Goal: Information Seeking & Learning: Find specific fact

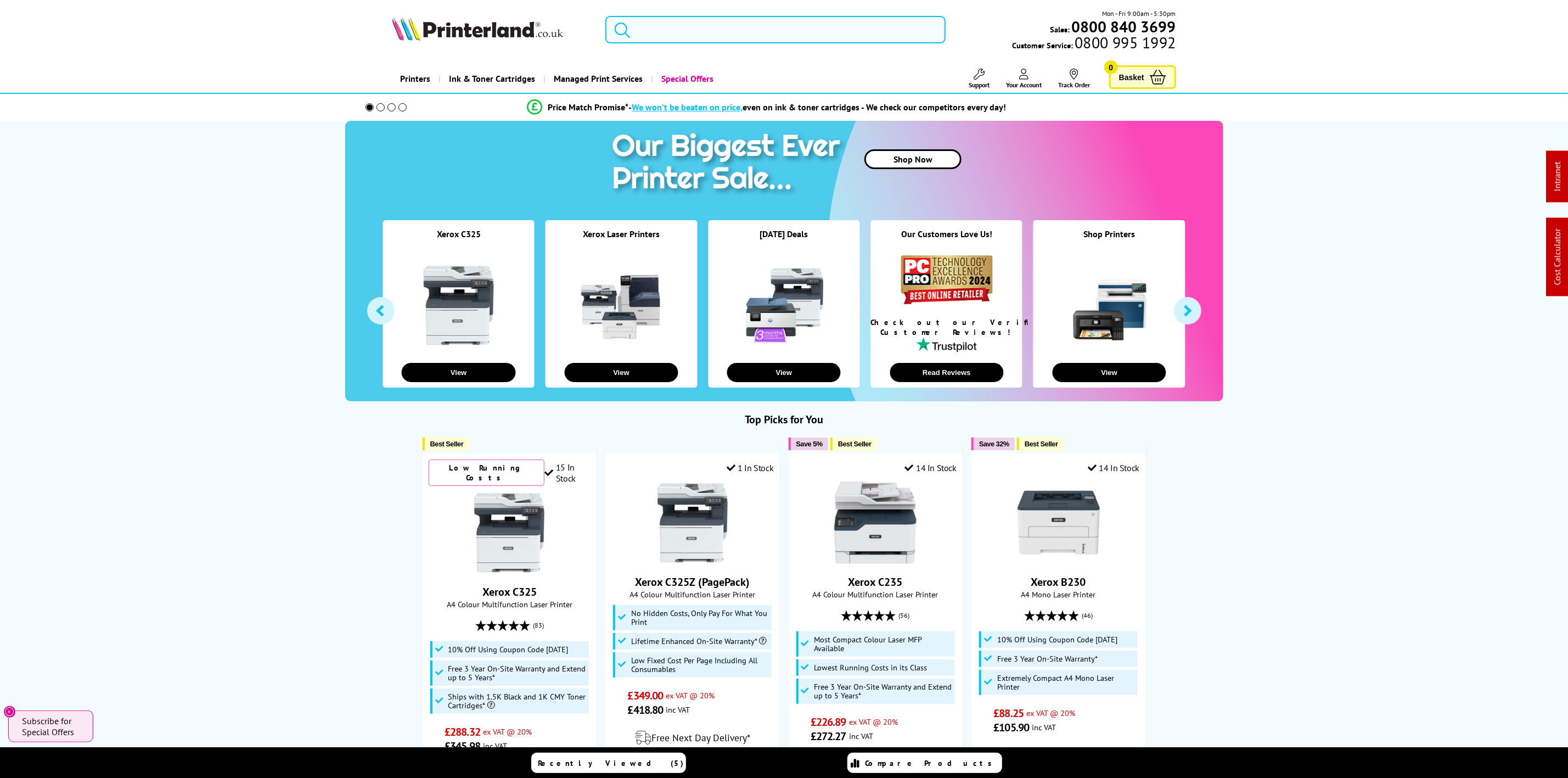
click at [684, 41] on input "search" at bounding box center [775, 30] width 339 height 28
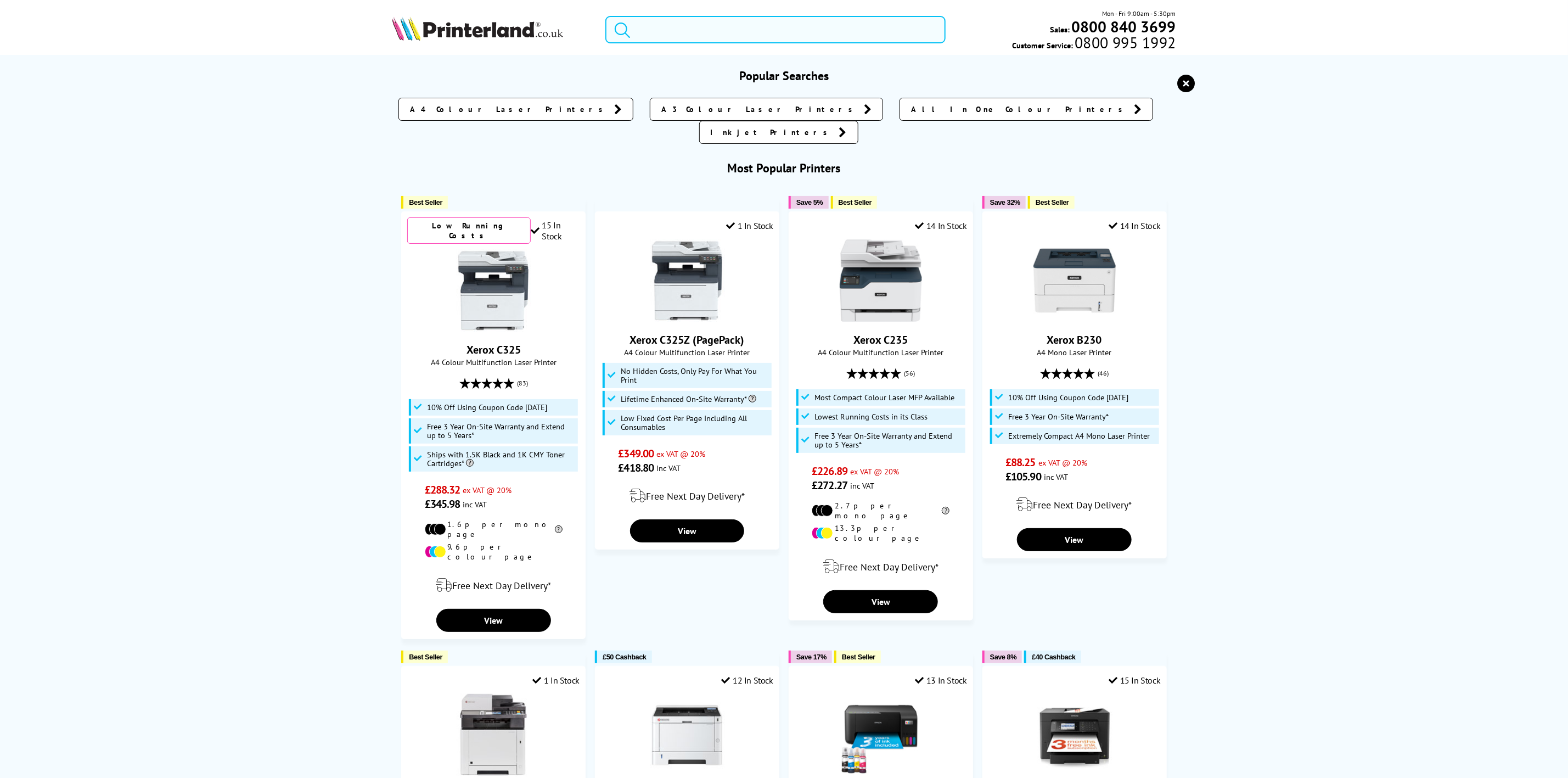
click at [666, 33] on input "search" at bounding box center [775, 30] width 339 height 28
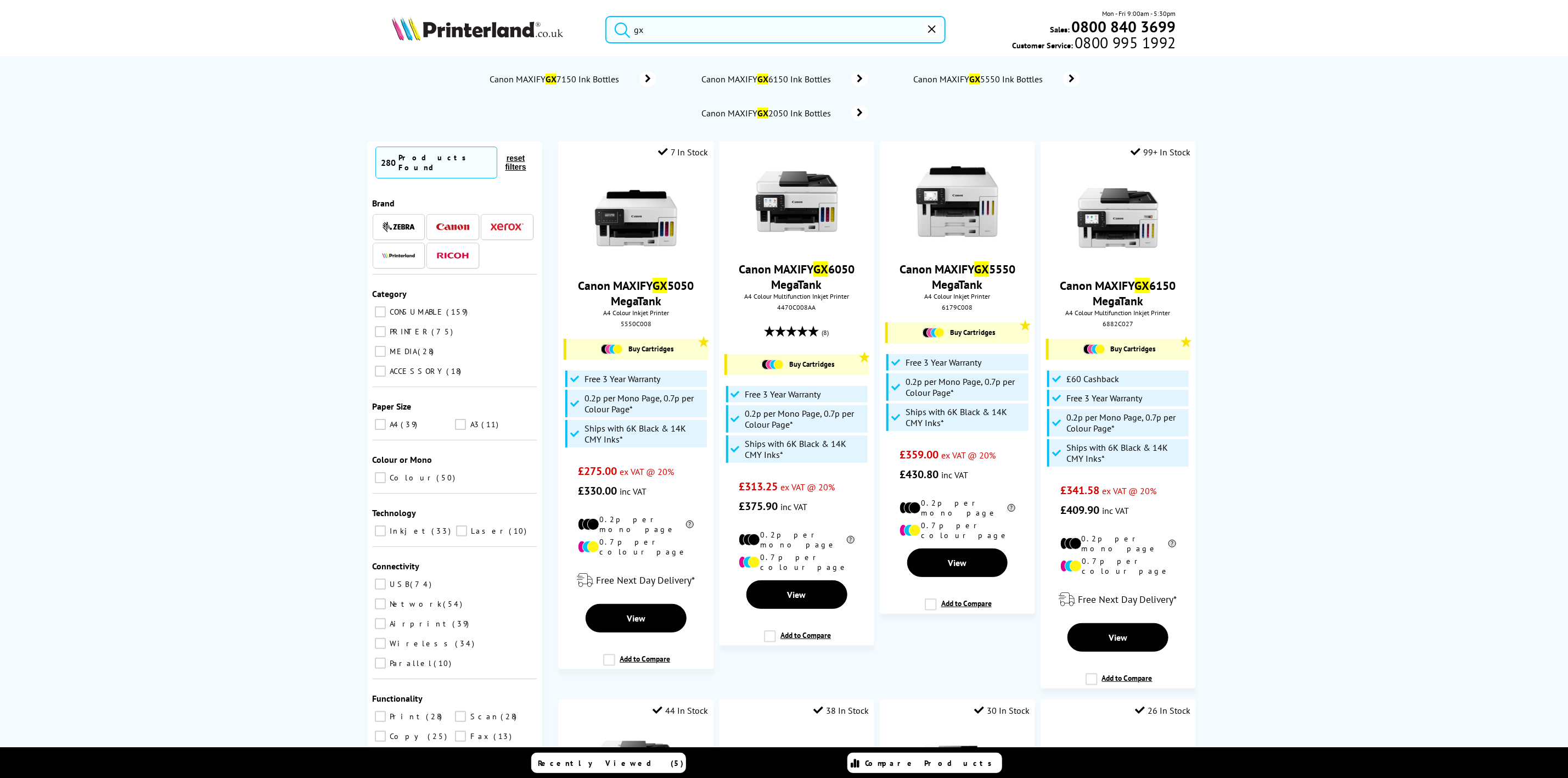
type input "g"
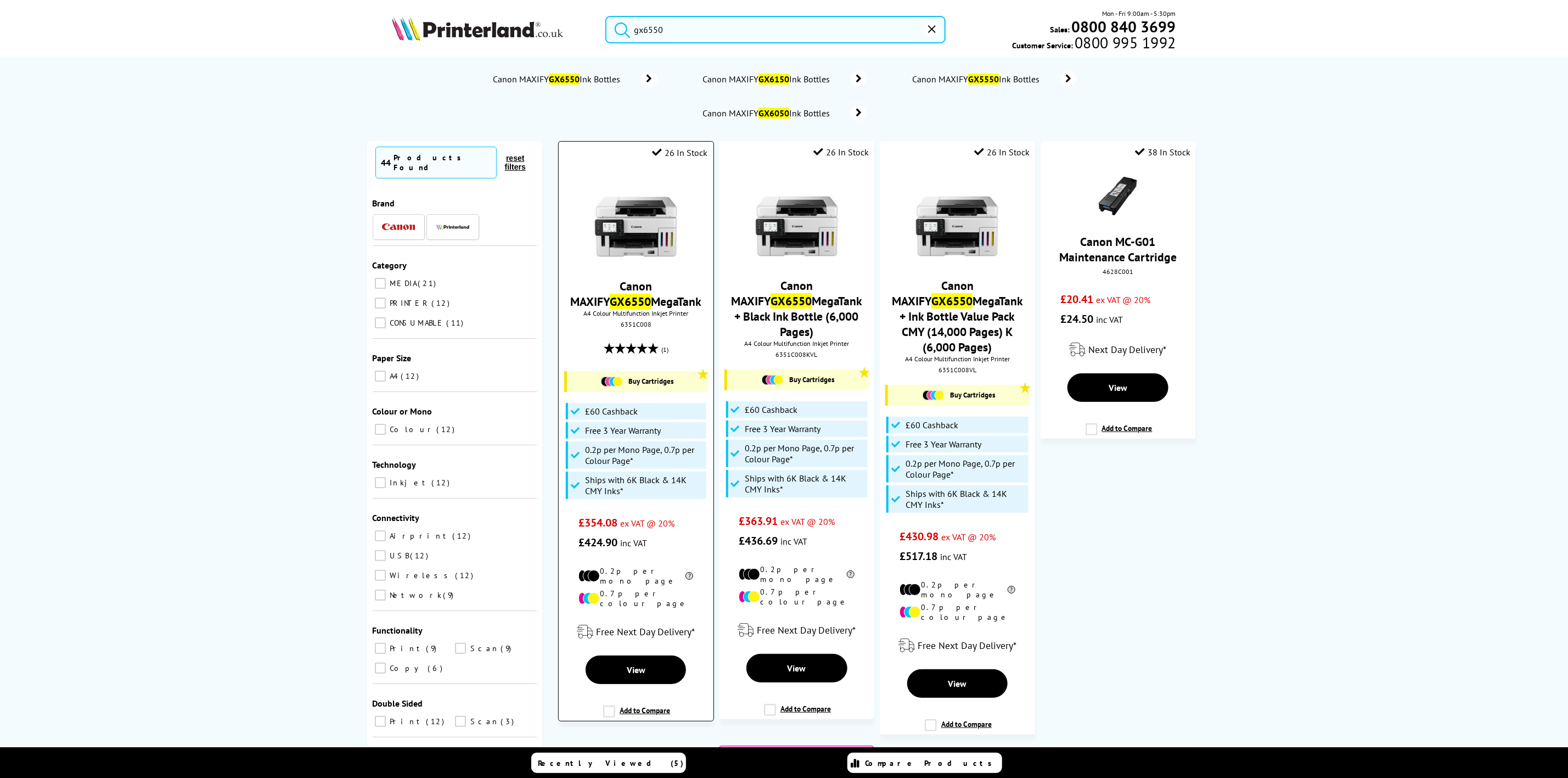
type input "gx6550"
click at [649, 220] on img at bounding box center [636, 218] width 82 height 83
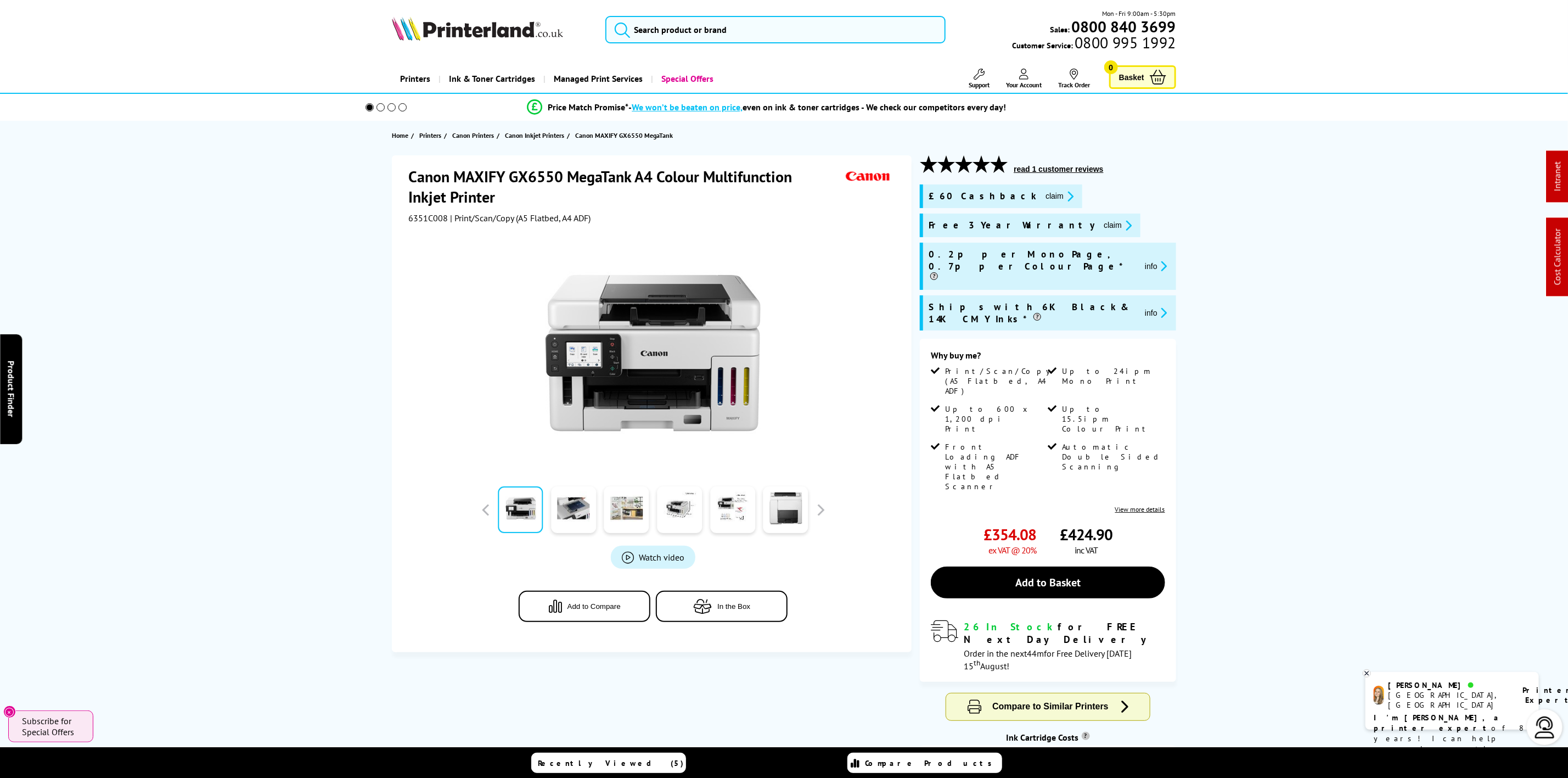
click at [508, 23] on img at bounding box center [477, 28] width 171 height 24
click at [506, 25] on img at bounding box center [477, 28] width 171 height 24
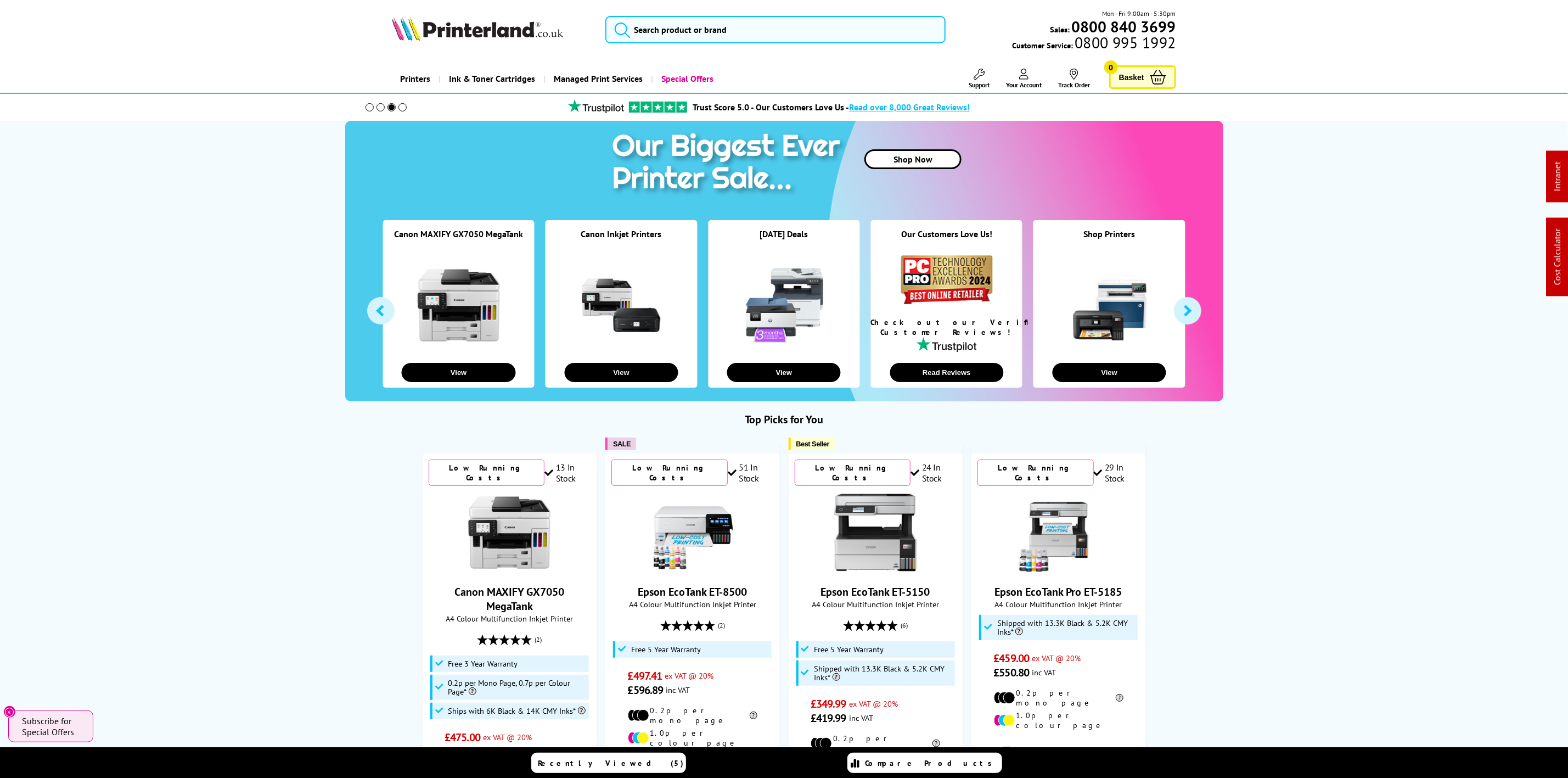
click at [982, 83] on span "Support" at bounding box center [979, 84] width 21 height 8
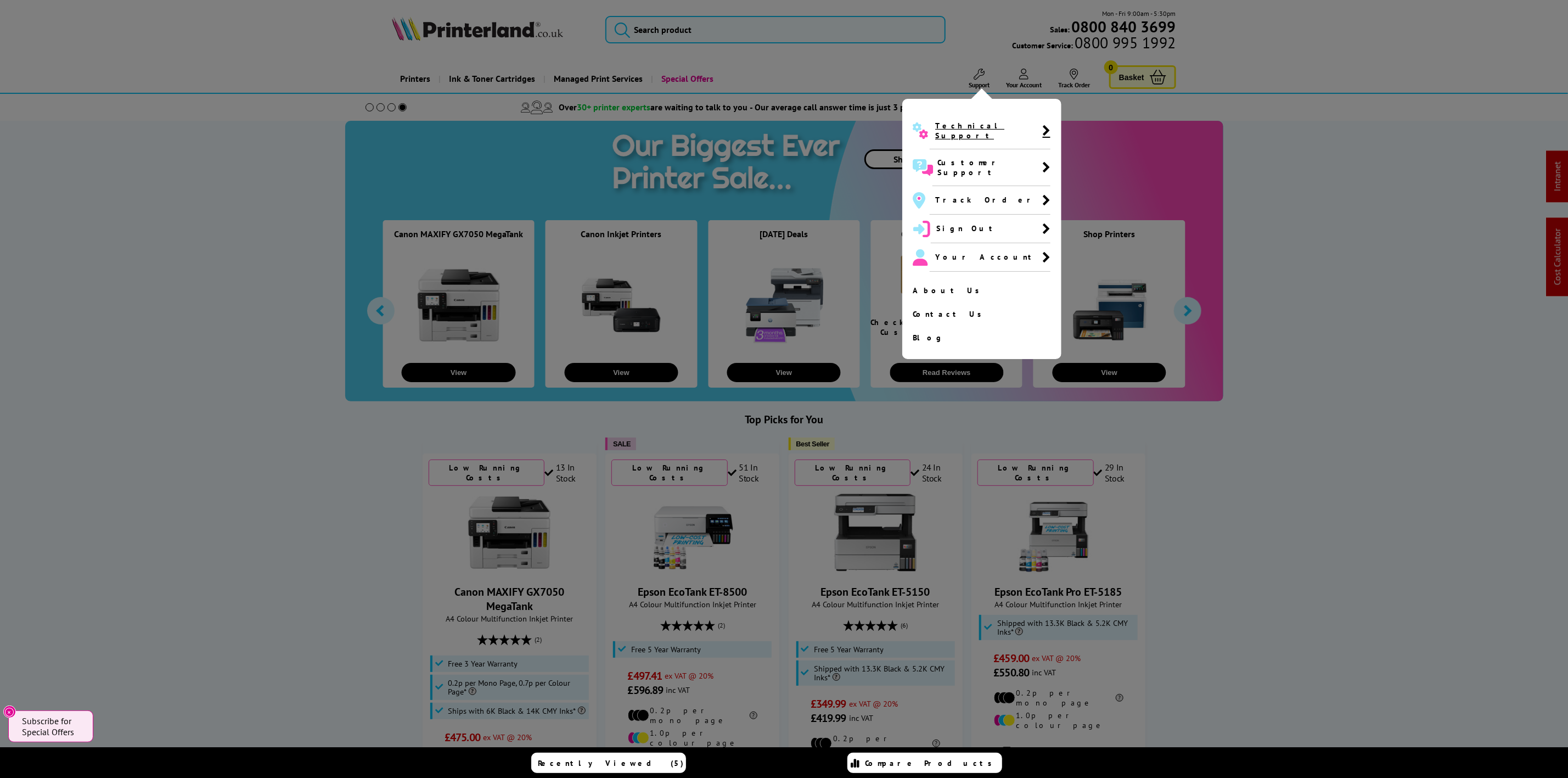
click at [984, 129] on span "Technical Support" at bounding box center [989, 130] width 107 height 20
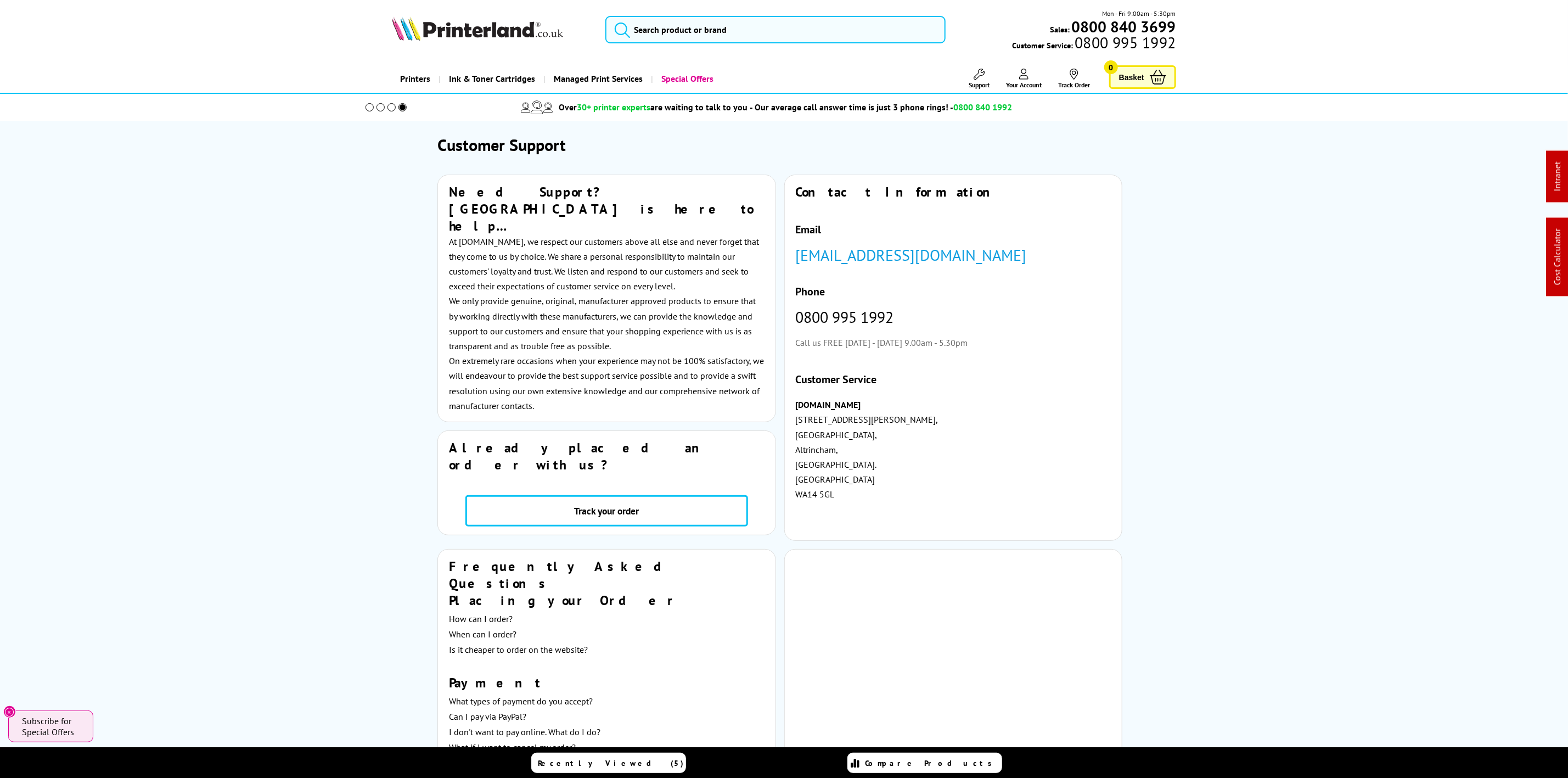
click at [450, 23] on img at bounding box center [477, 28] width 171 height 24
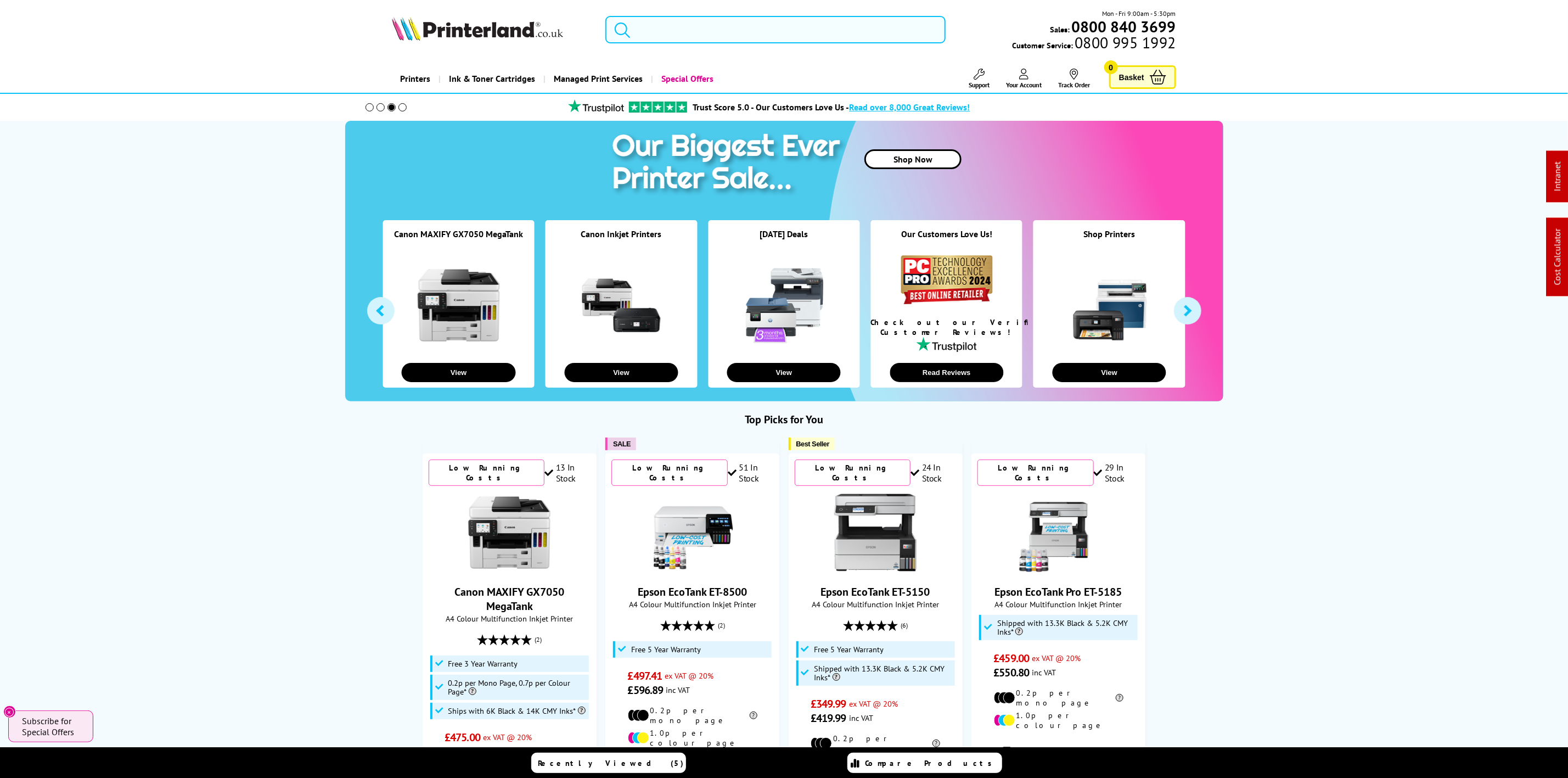
click at [678, 26] on input "search" at bounding box center [775, 30] width 339 height 28
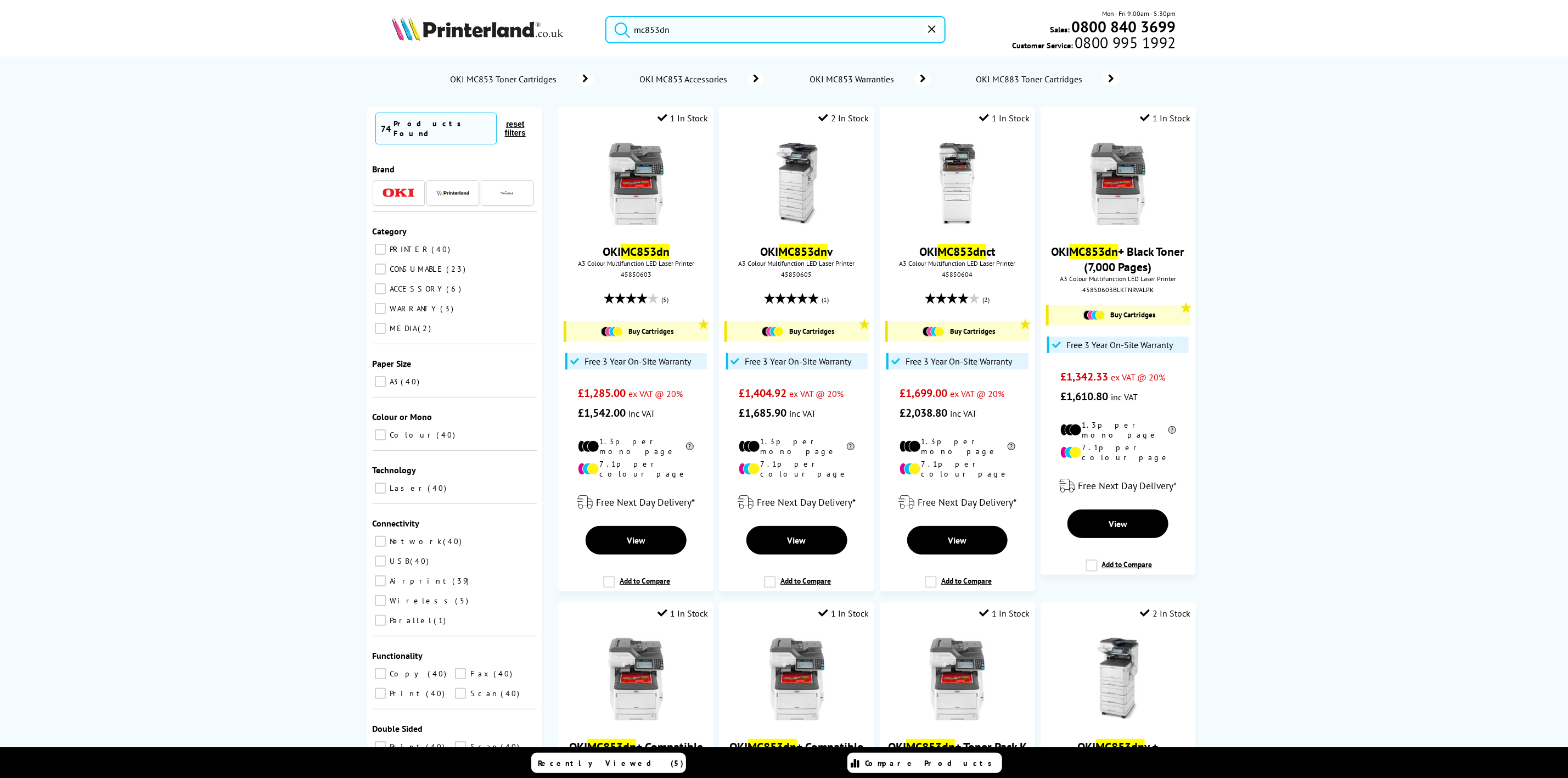
click at [707, 35] on input "mc853dn" at bounding box center [775, 30] width 339 height 28
type input "mc853dn"
click at [634, 183] on img at bounding box center [636, 184] width 82 height 83
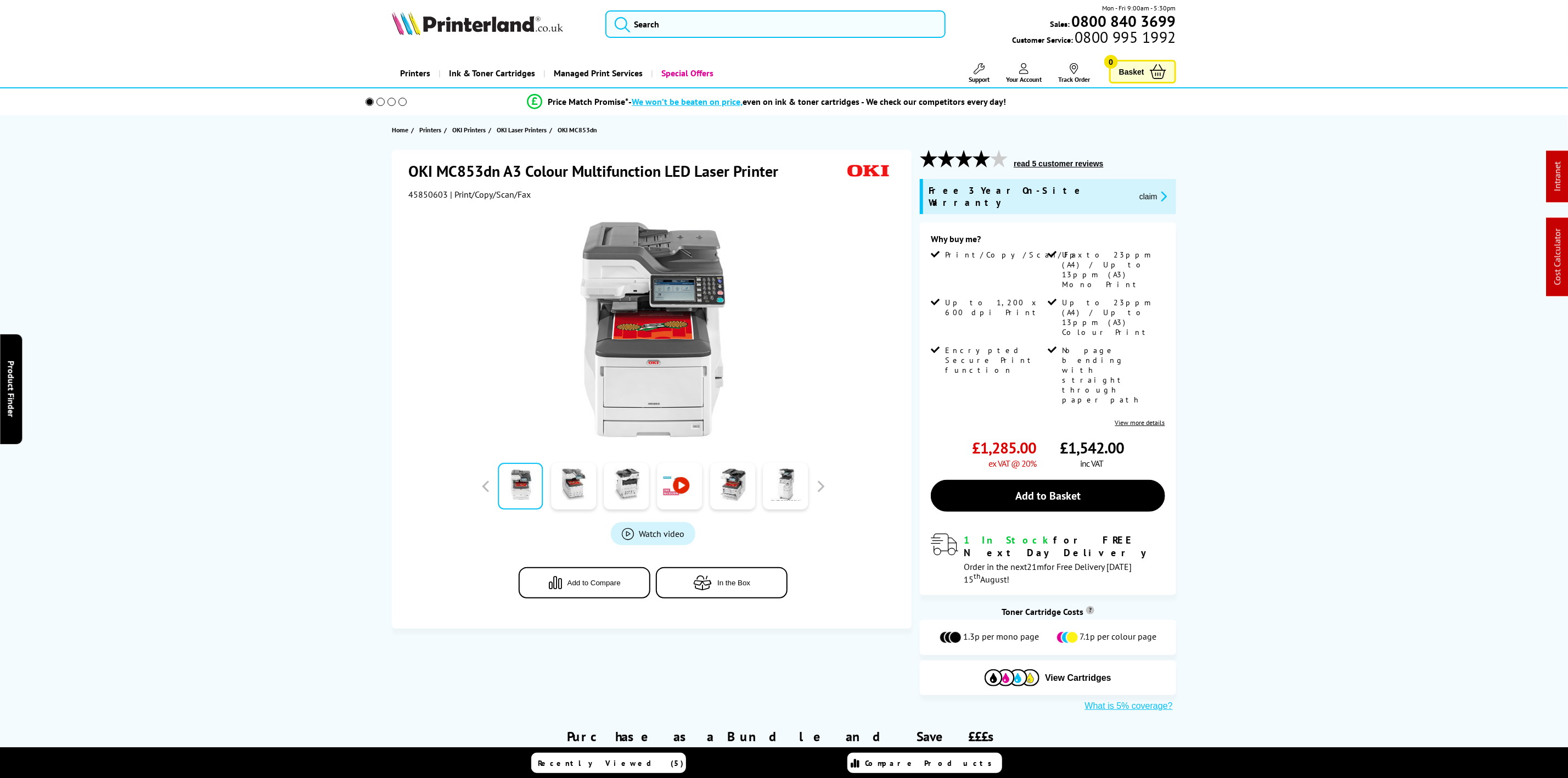
scroll to position [412, 0]
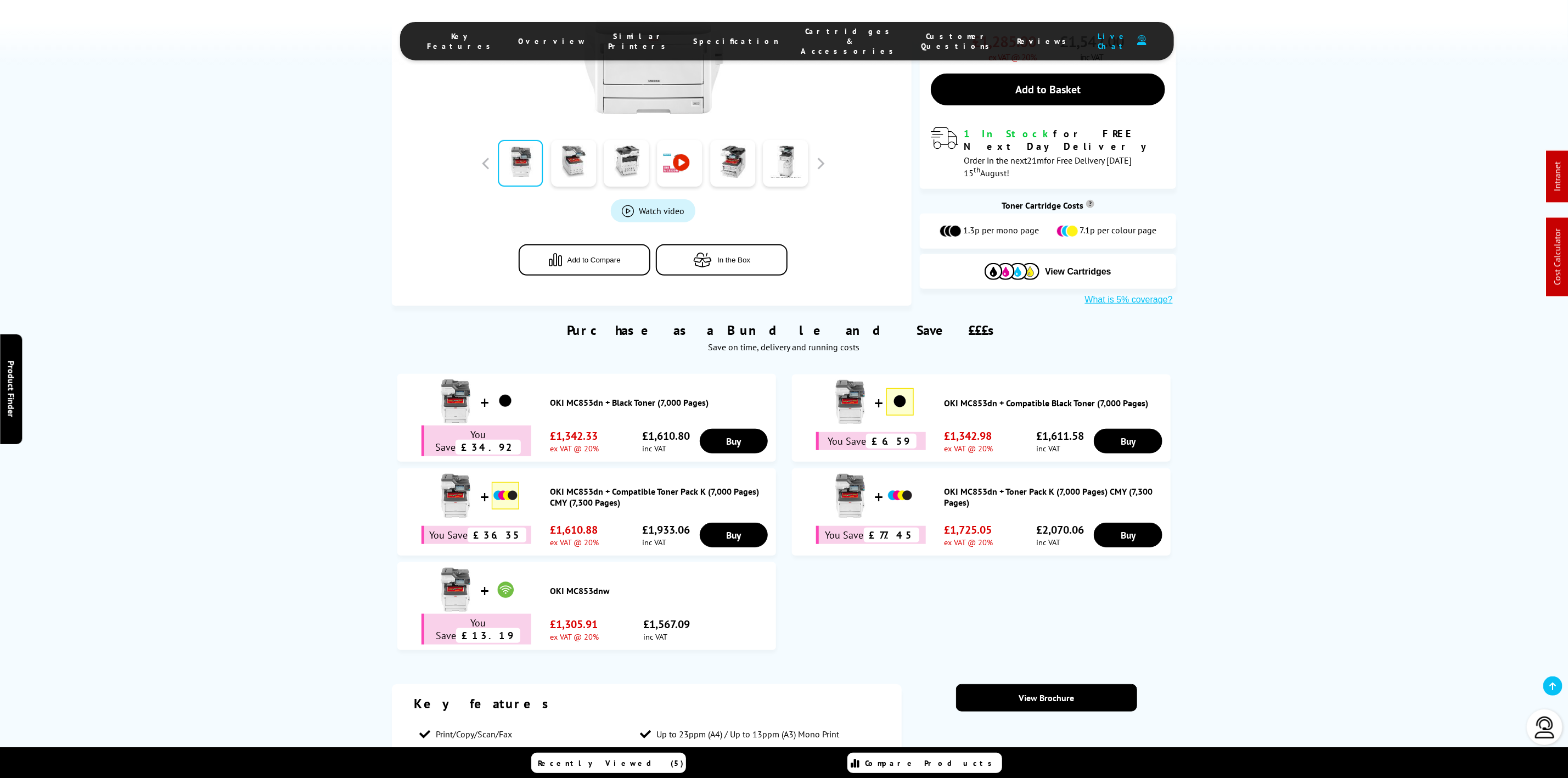
click at [814, 37] on span "Cartridges & Accessories" at bounding box center [850, 41] width 98 height 30
click at [801, 41] on span "Cartridges & Accessories" at bounding box center [850, 41] width 98 height 30
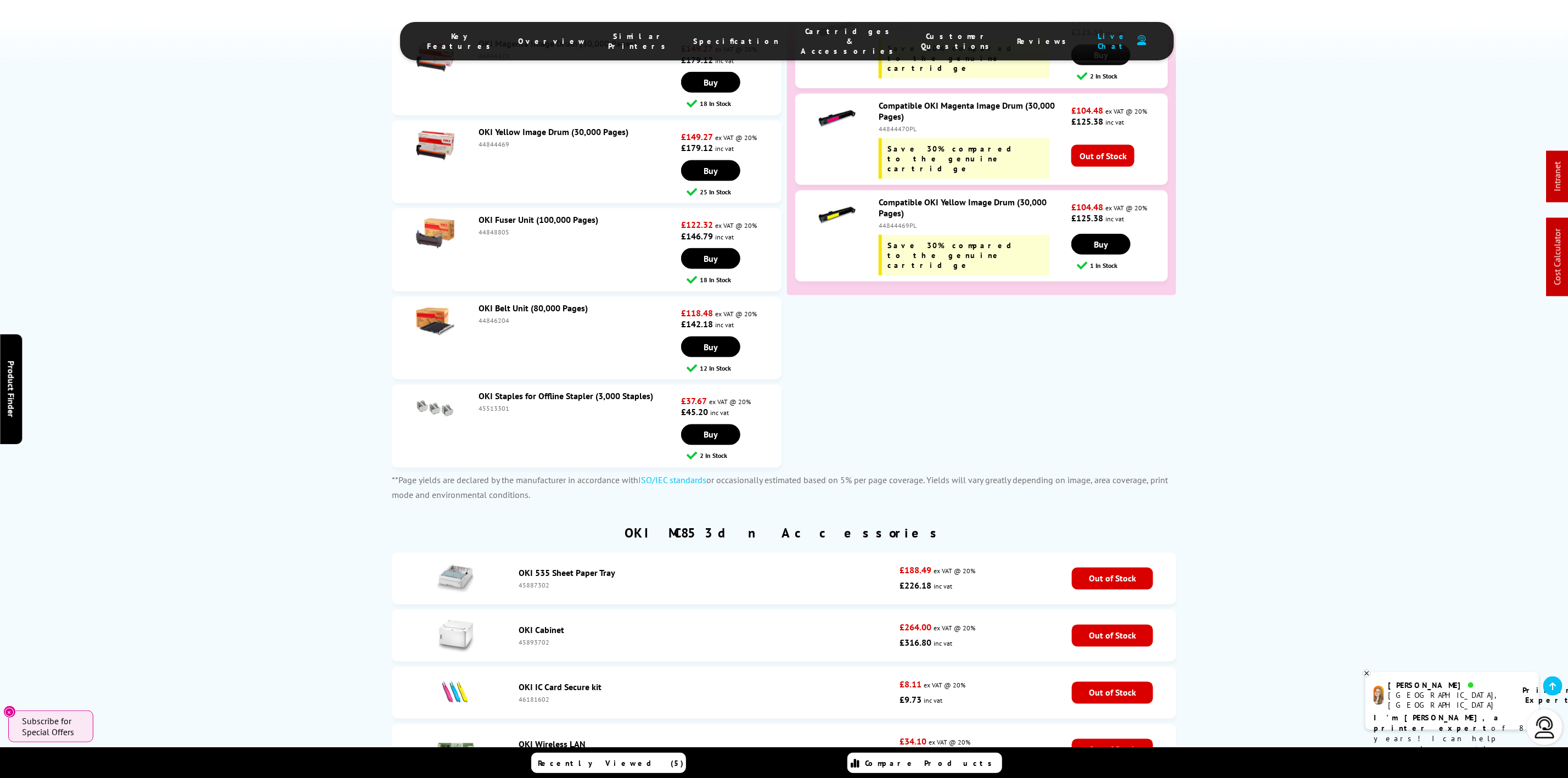
scroll to position [0, 0]
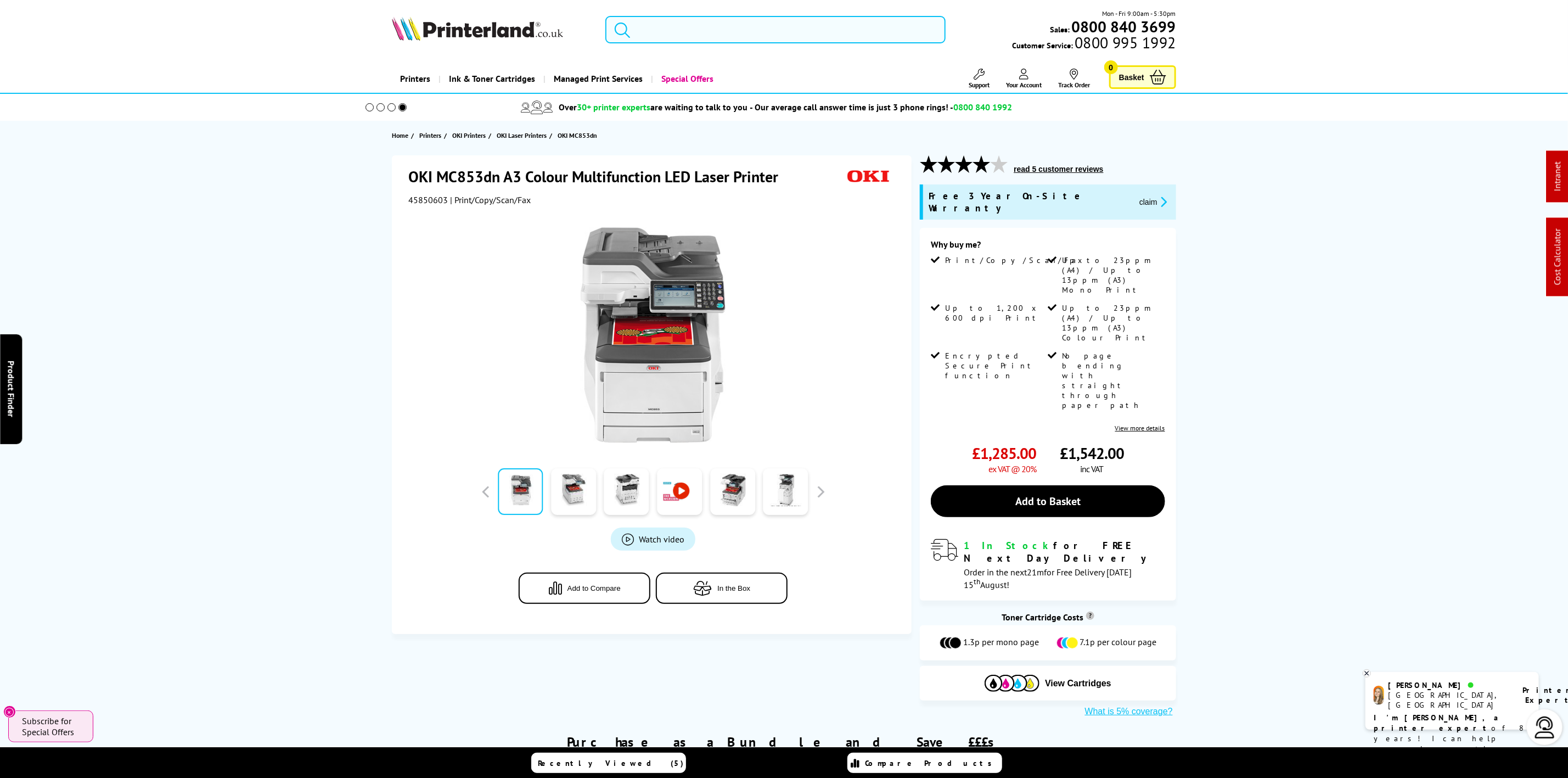
click at [795, 40] on input "search" at bounding box center [775, 30] width 339 height 28
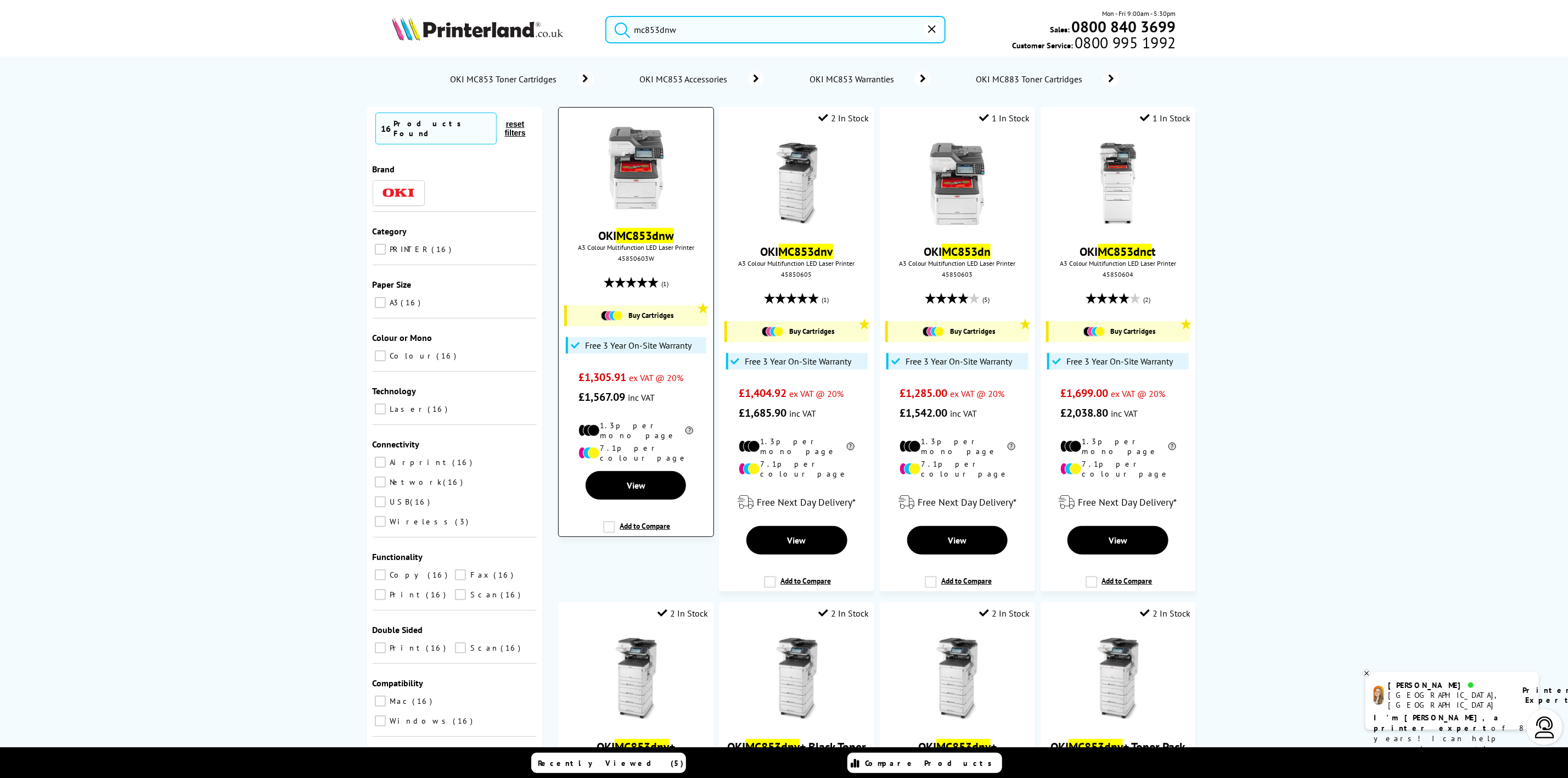
type input "mc853dnw"
click at [635, 198] on img at bounding box center [636, 168] width 82 height 83
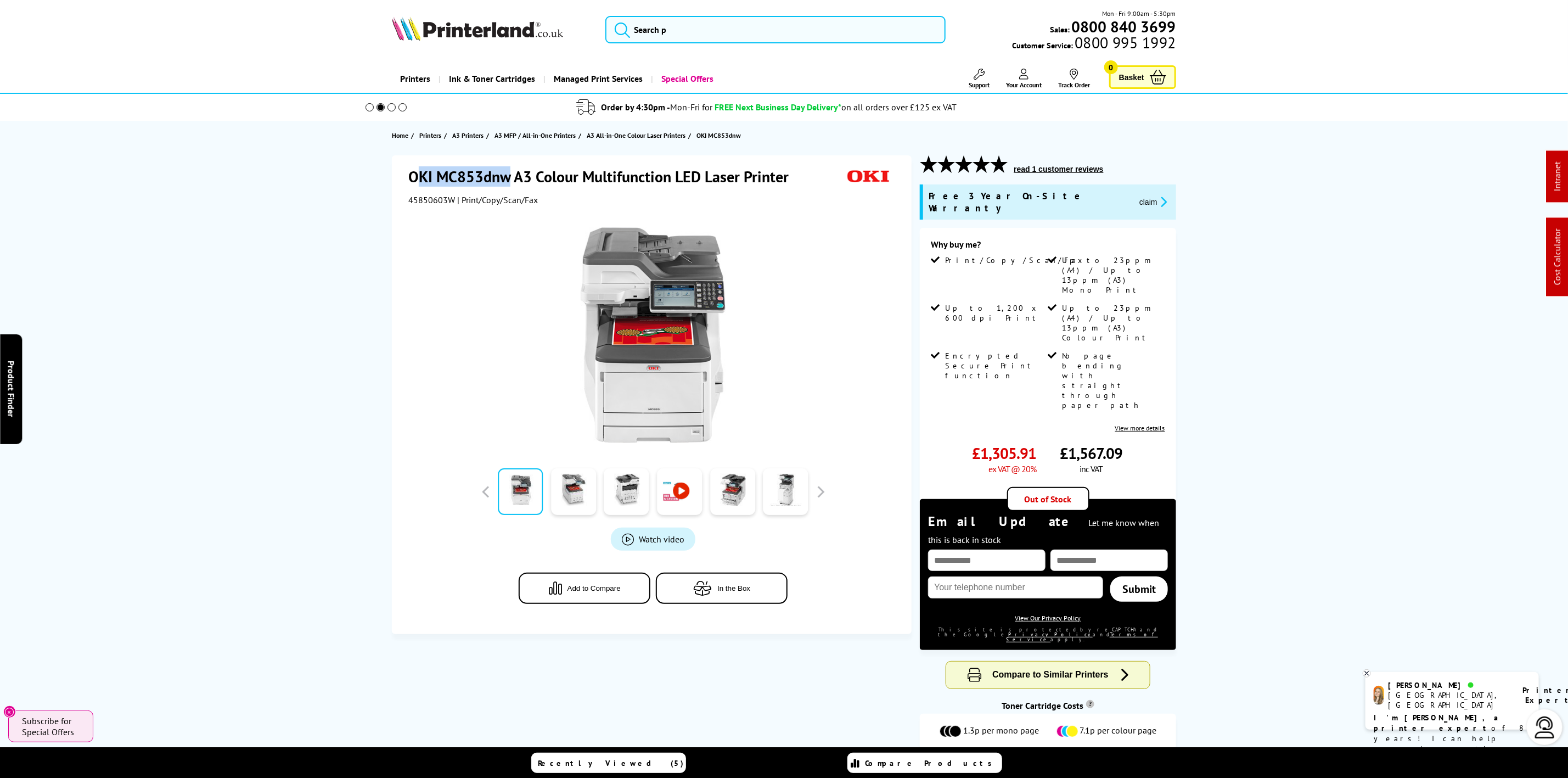
drag, startPoint x: 509, startPoint y: 180, endPoint x: 420, endPoint y: 180, distance: 89.0
click at [420, 180] on h1 "OKI MC853dnw A3 Colour Multifunction LED Laser Printer" at bounding box center [603, 176] width 391 height 20
click at [450, 254] on div at bounding box center [652, 329] width 489 height 248
click at [489, 35] on img at bounding box center [477, 28] width 171 height 24
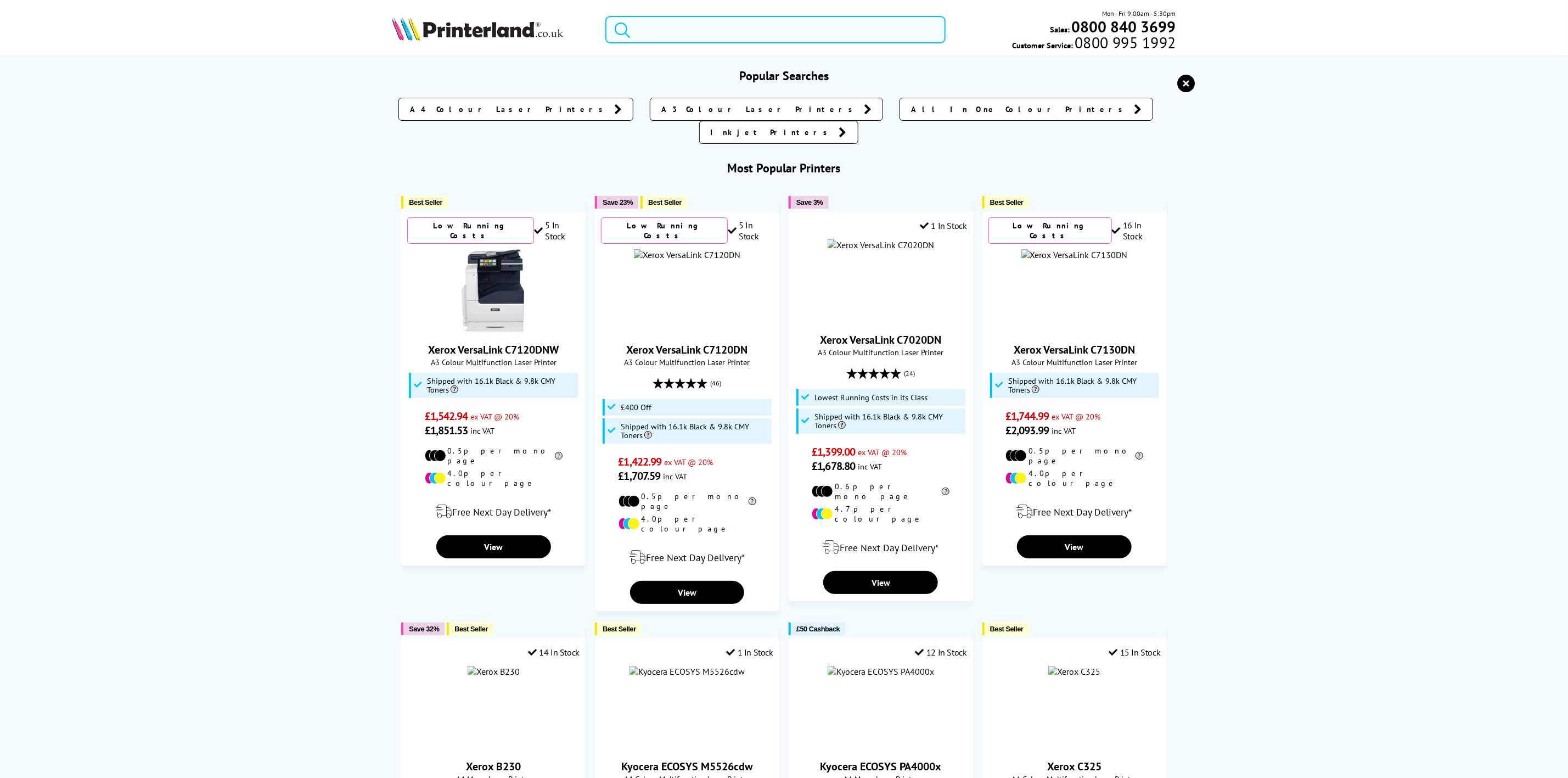
click at [707, 23] on input "search" at bounding box center [775, 30] width 339 height 28
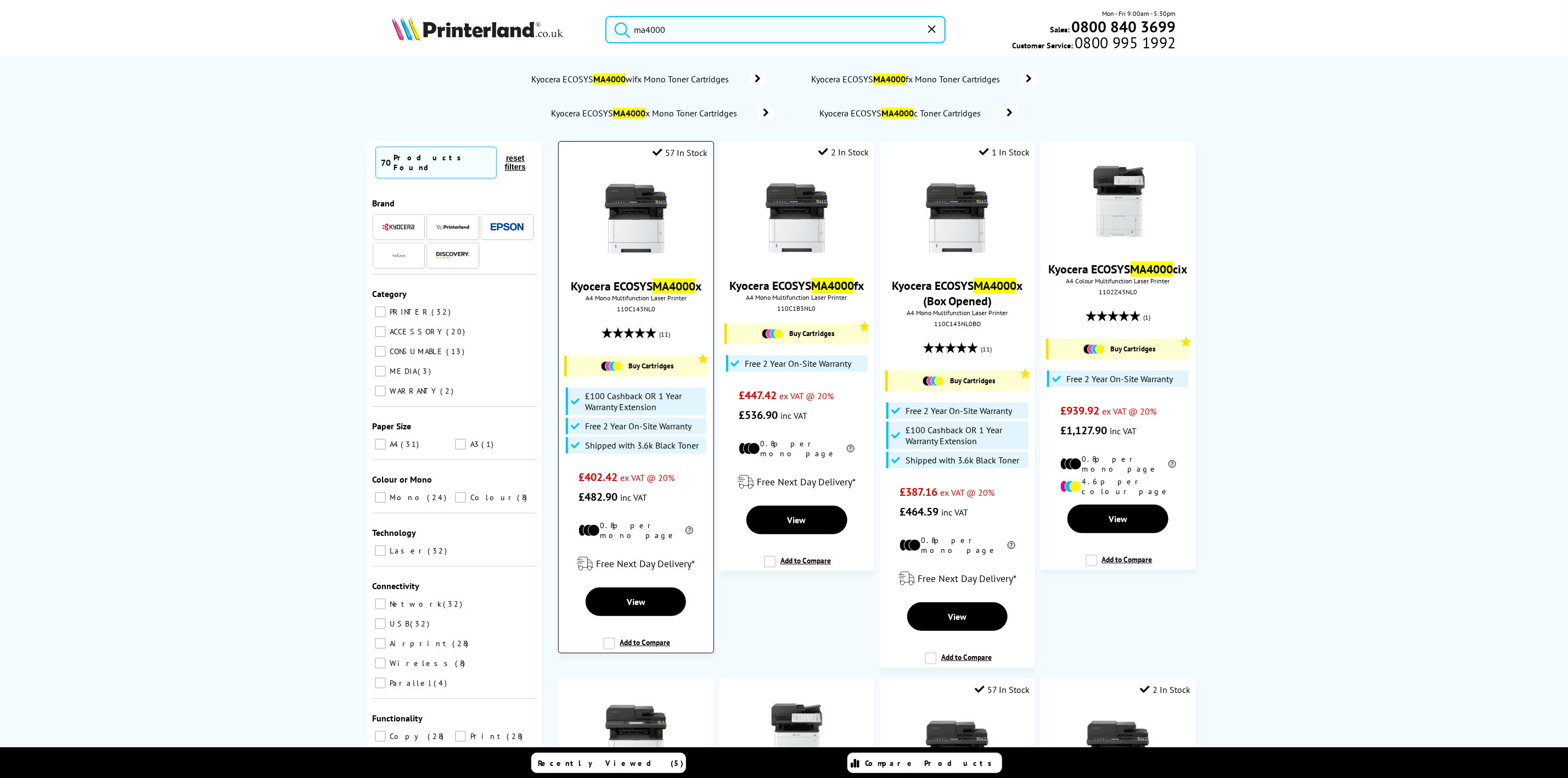
type input "ma4000"
click at [613, 231] on img at bounding box center [636, 218] width 82 height 83
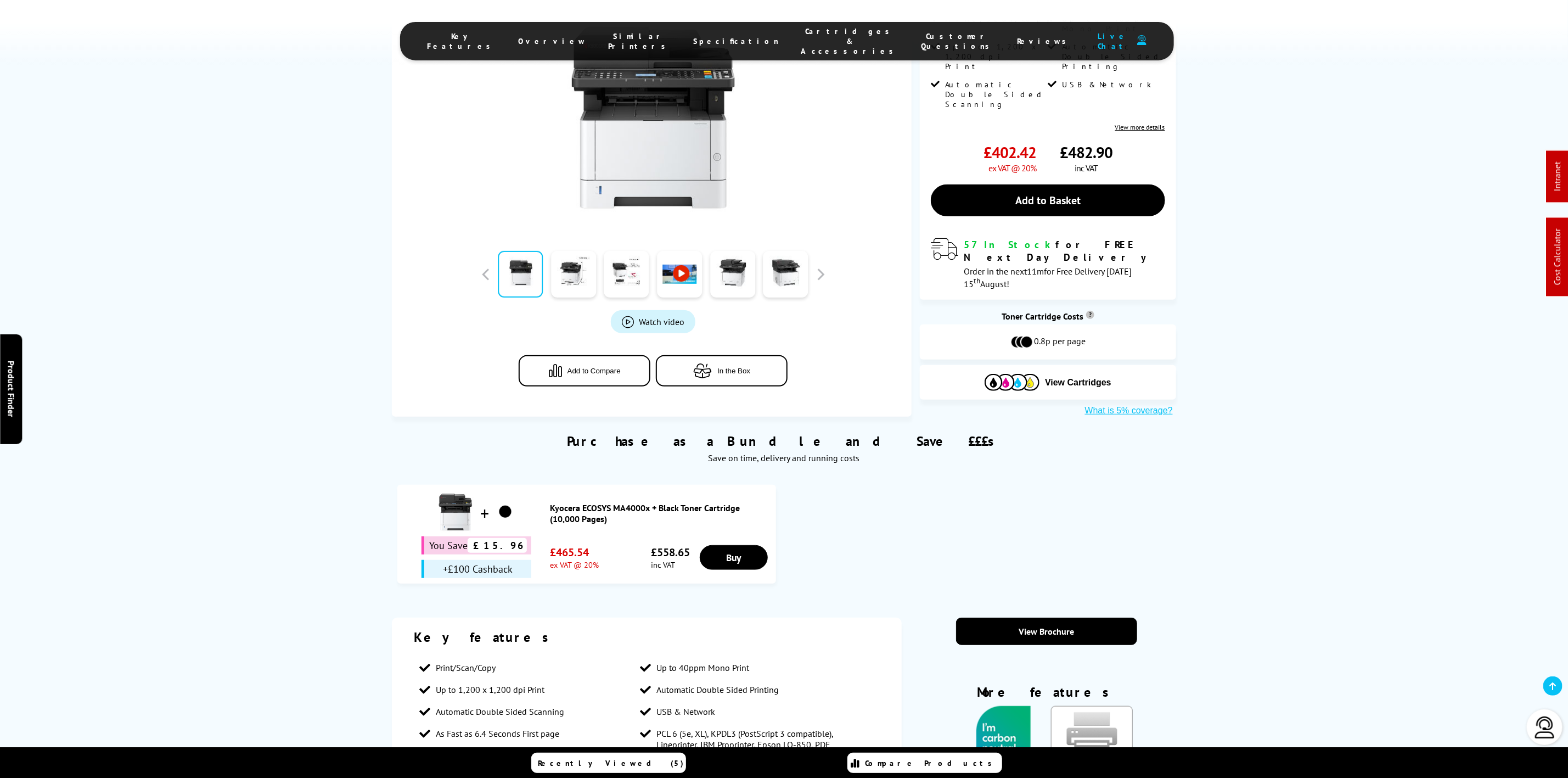
scroll to position [329, 0]
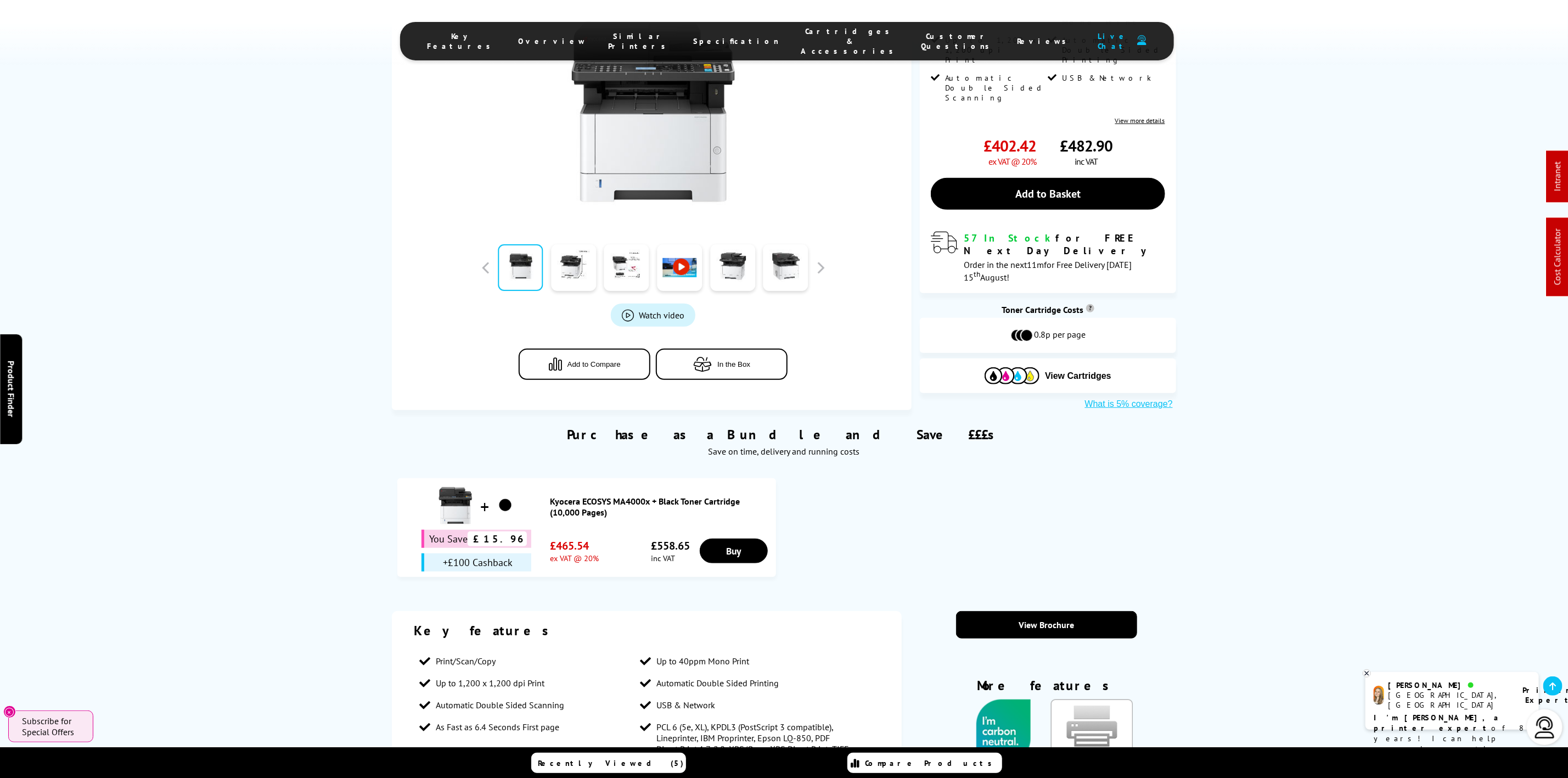
click at [790, 30] on li "Cartridges & Accessories" at bounding box center [850, 41] width 120 height 30
click at [790, 30] on li "Cartridges & Accessories" at bounding box center [850, 41] width 120 height 30
click at [798, 43] on li "Cartridges & Accessories" at bounding box center [850, 41] width 120 height 30
click at [810, 41] on span "Cartridges & Accessories" at bounding box center [850, 41] width 98 height 30
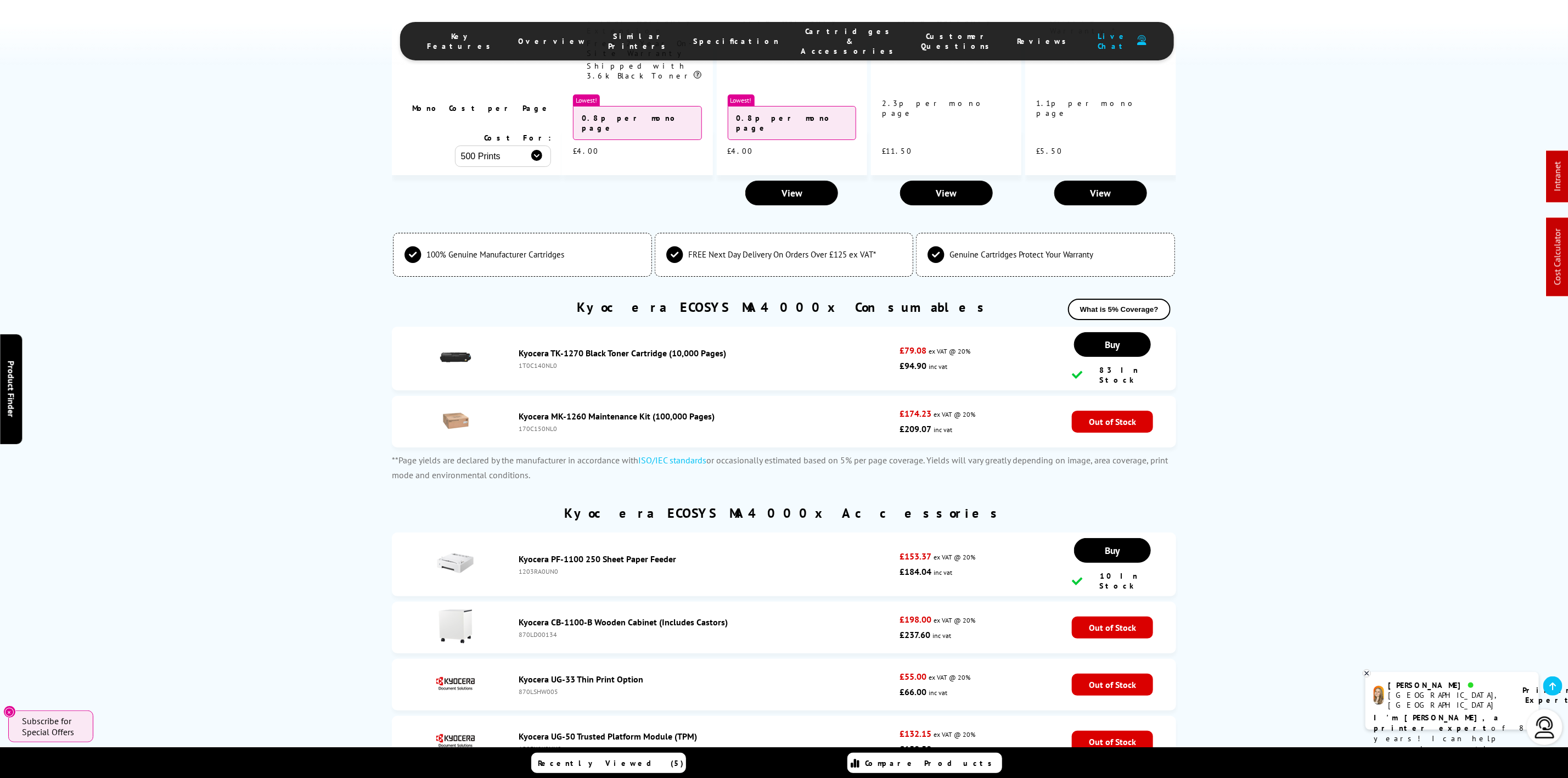
scroll to position [0, 0]
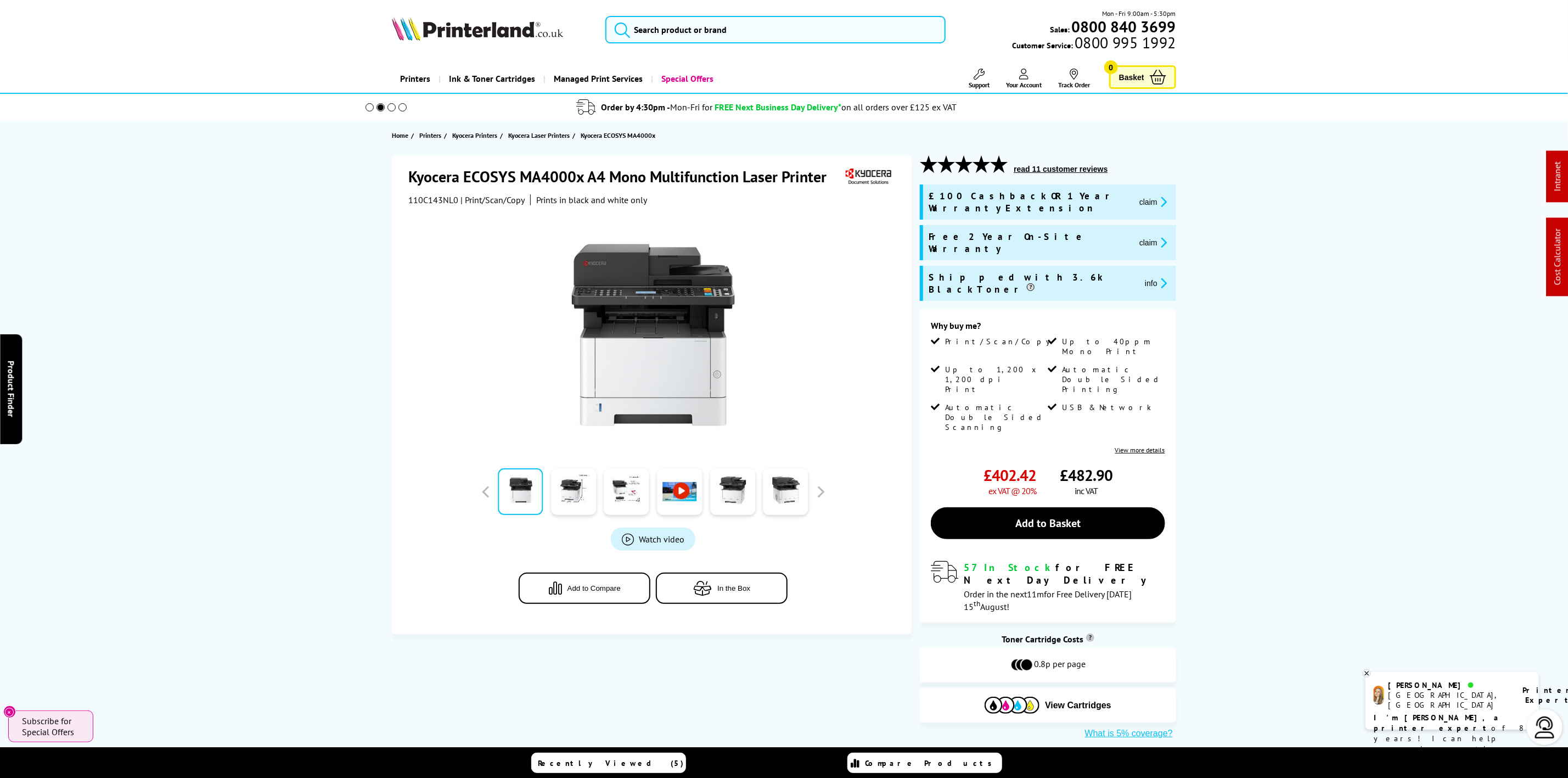
click at [433, 202] on span "110C143NL0" at bounding box center [433, 199] width 50 height 11
copy span "110C143NL0"
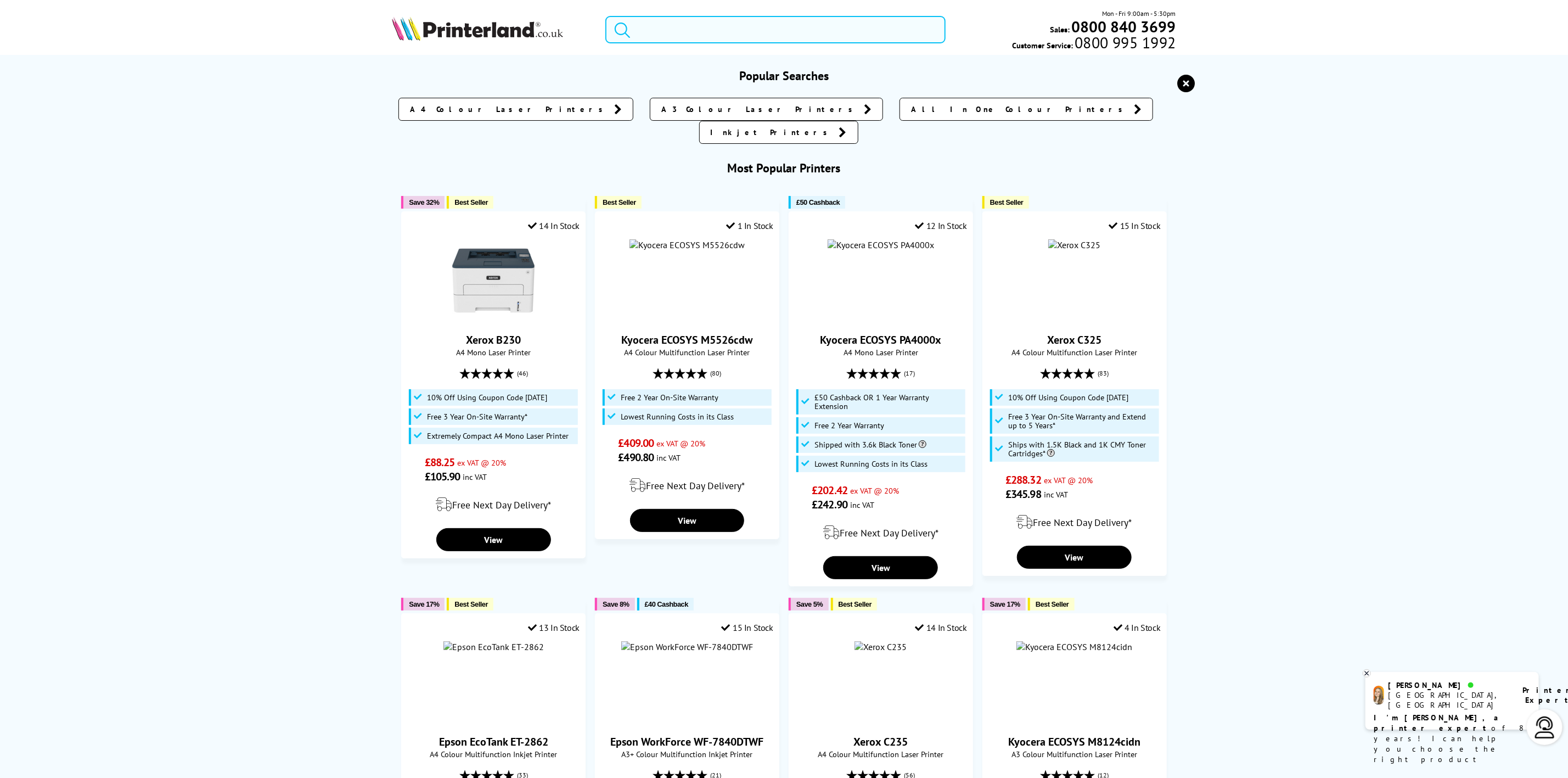
click at [676, 32] on input "search" at bounding box center [775, 30] width 339 height 28
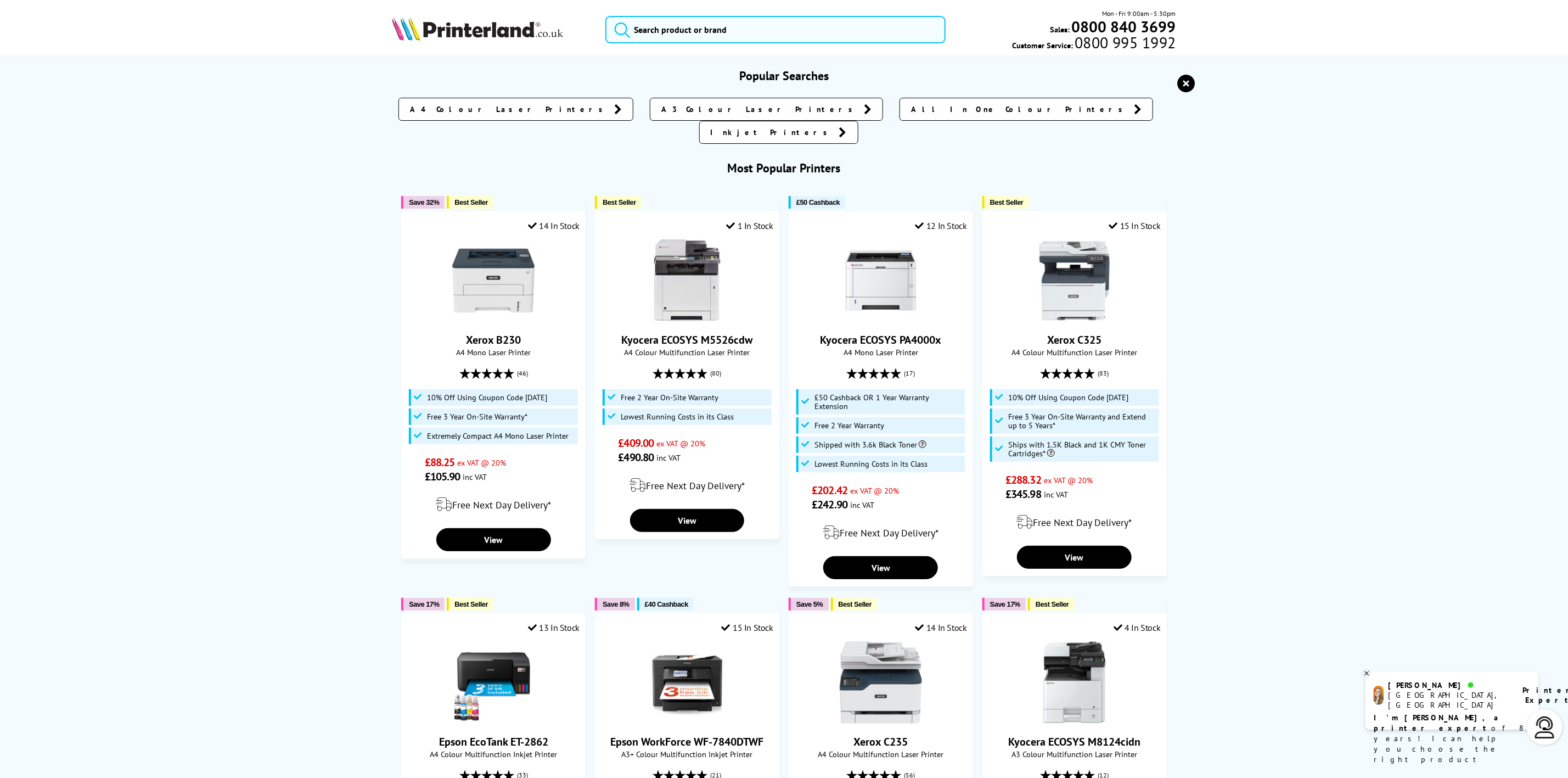
click at [455, 14] on div "Mon - Fri 9:00am - 5:30pm Sales: 0800 840 3699 Customer Service: 0800 995 1992" at bounding box center [784, 32] width 878 height 49
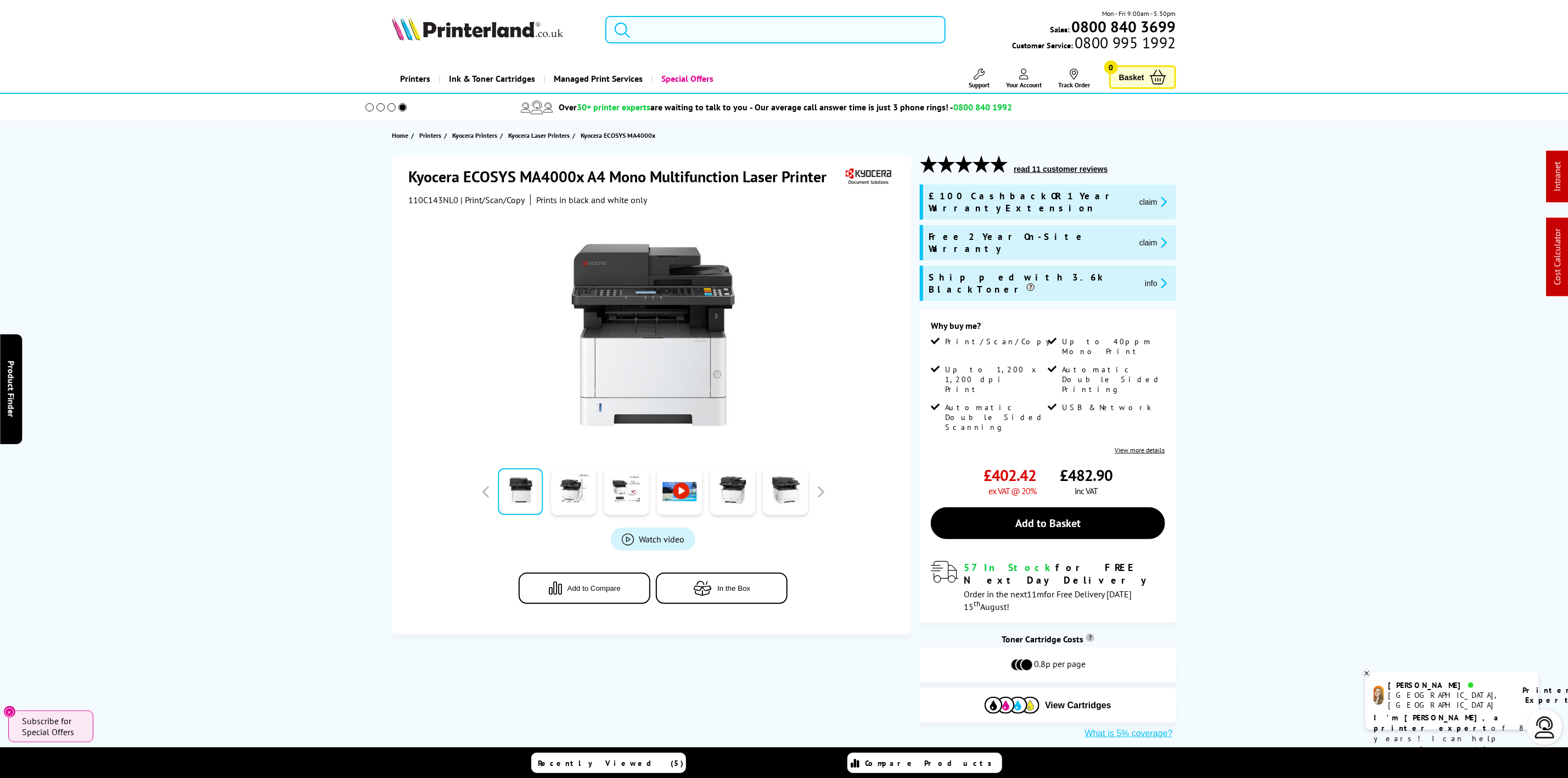
click at [452, 33] on img at bounding box center [477, 28] width 171 height 24
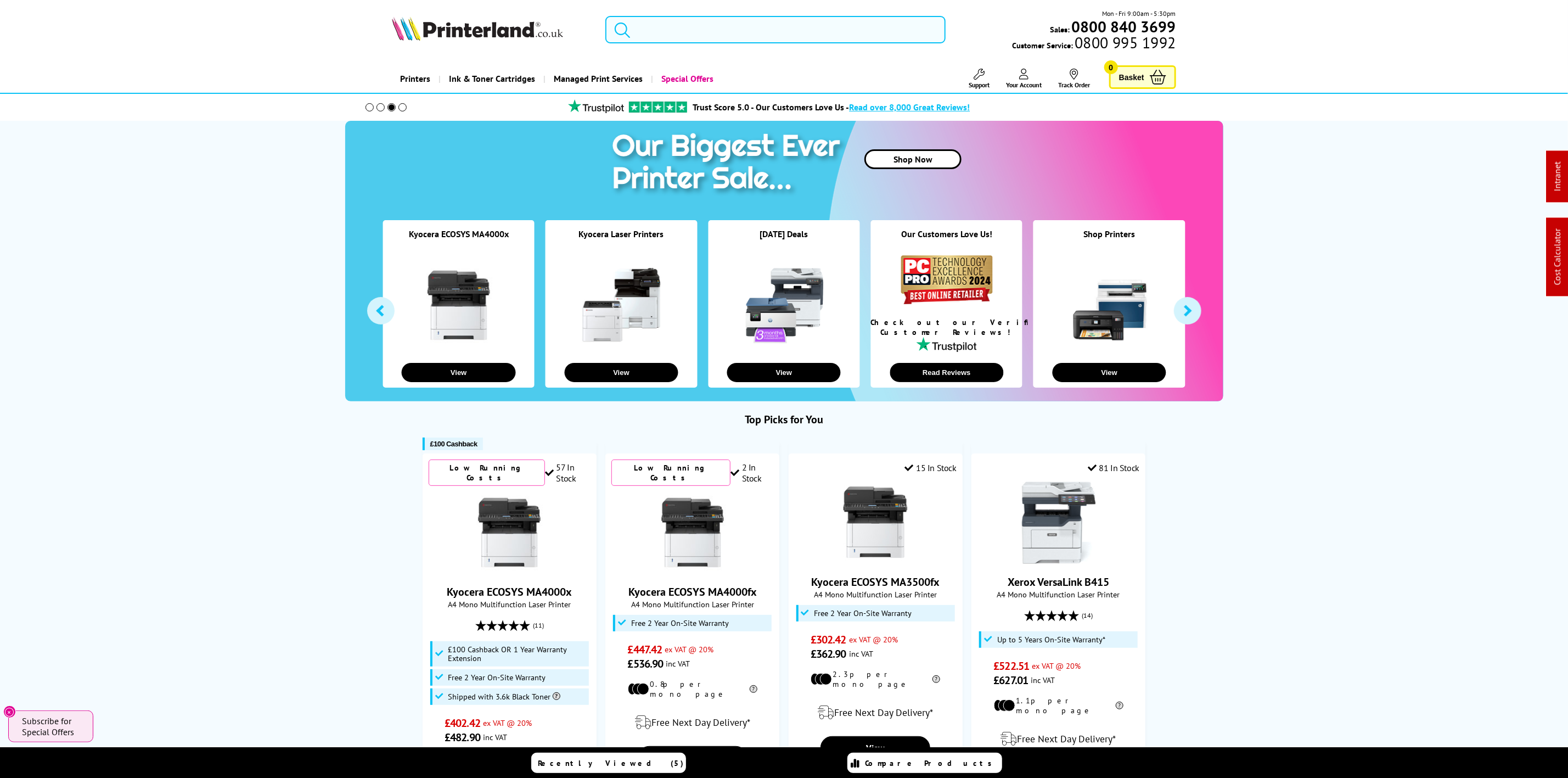
click at [707, 23] on input "search" at bounding box center [775, 30] width 339 height 28
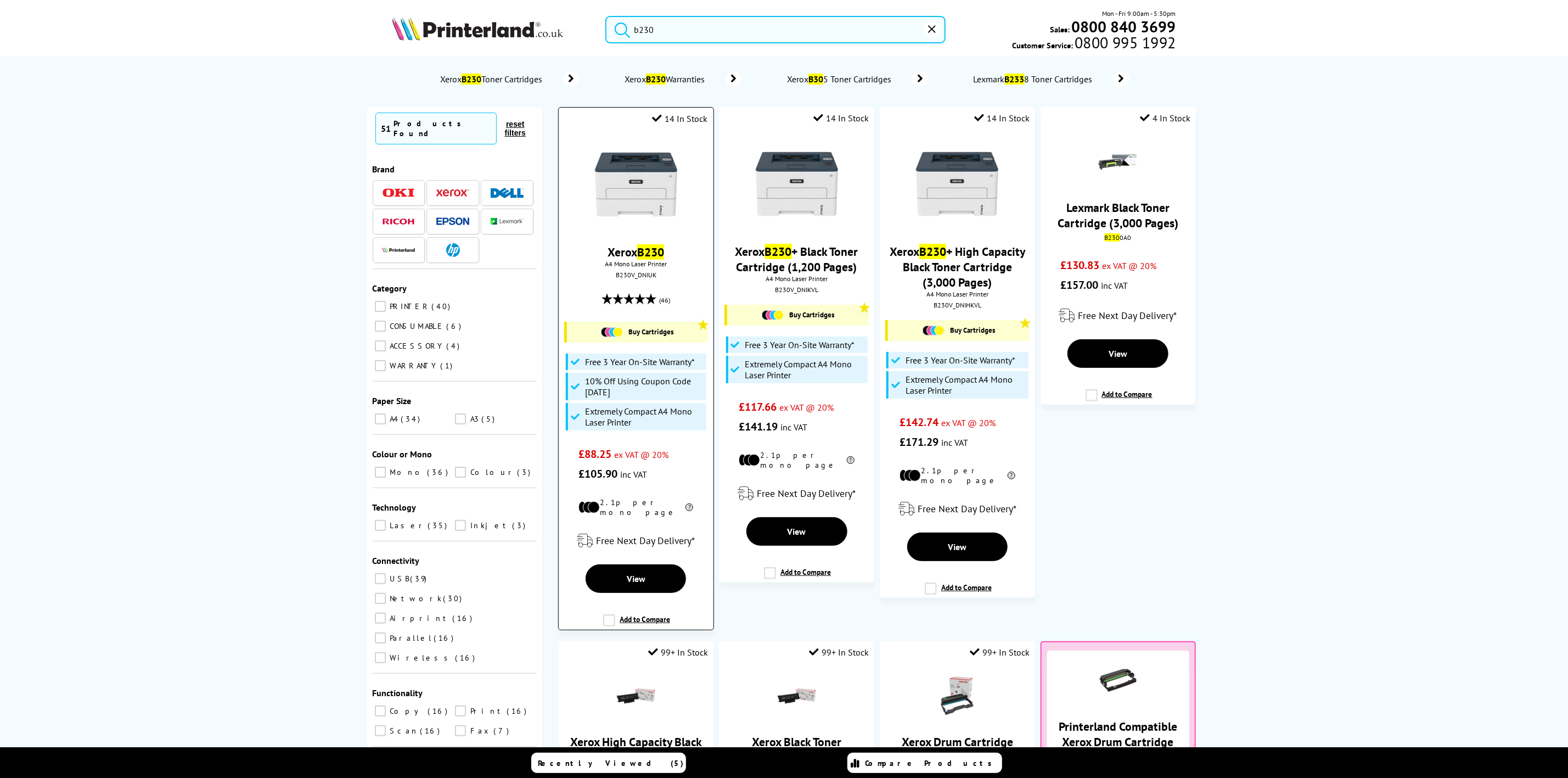
type input "b230"
click at [634, 202] on img at bounding box center [636, 184] width 82 height 83
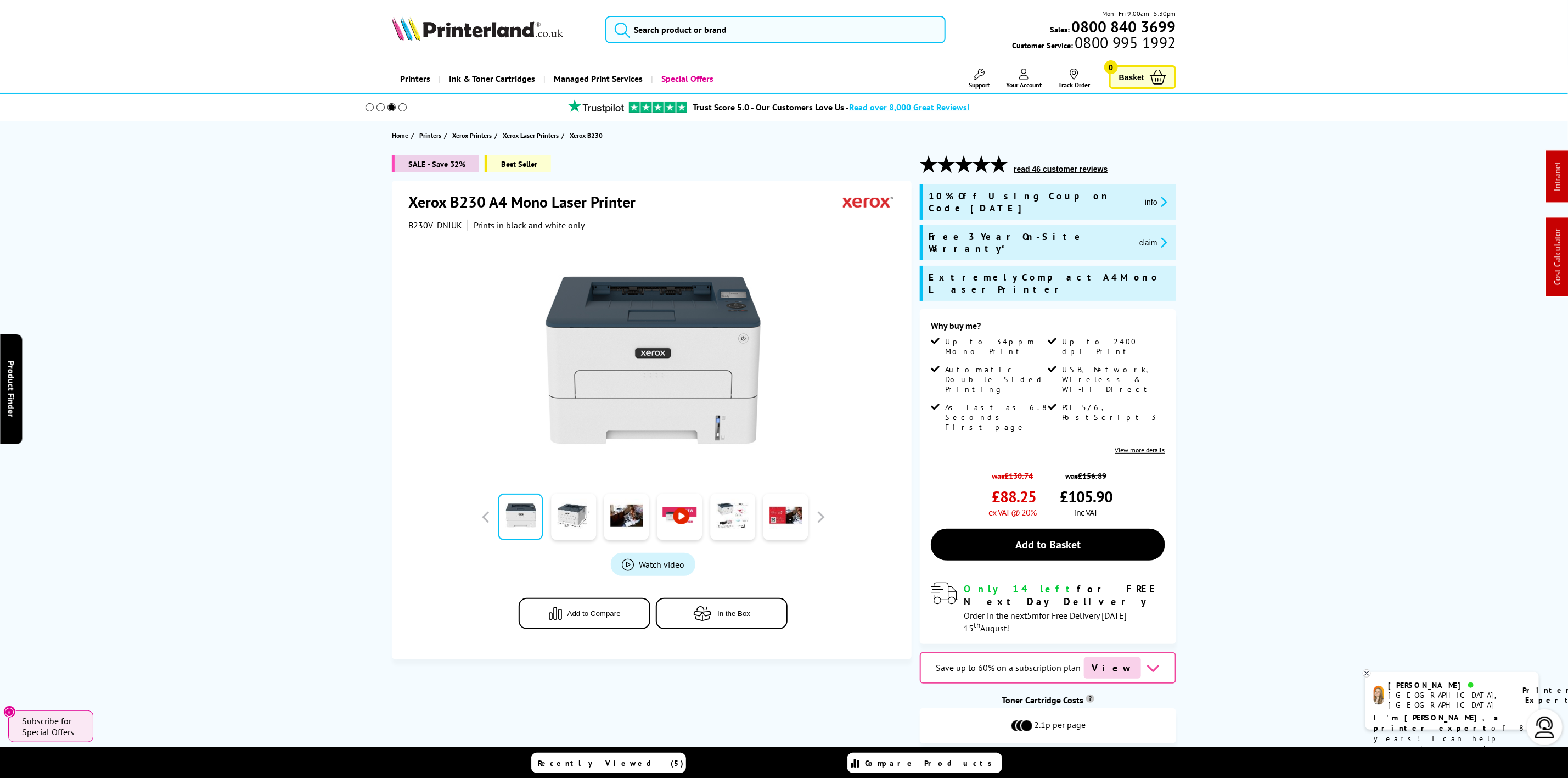
click at [458, 33] on img at bounding box center [477, 28] width 171 height 24
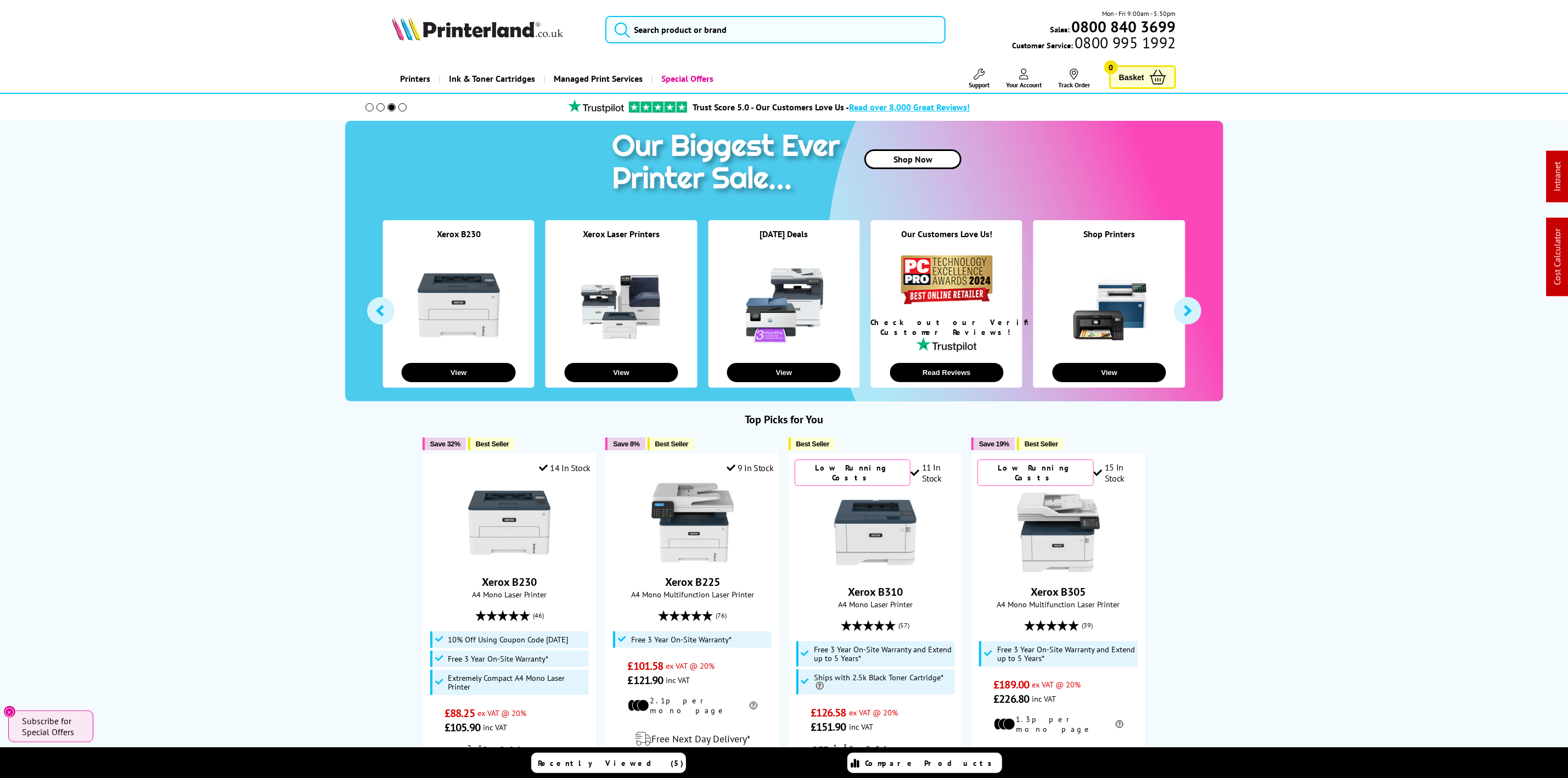
click at [537, 22] on img at bounding box center [477, 28] width 171 height 24
click at [452, 17] on img at bounding box center [477, 28] width 171 height 24
click at [640, 37] on input "search" at bounding box center [775, 30] width 339 height 28
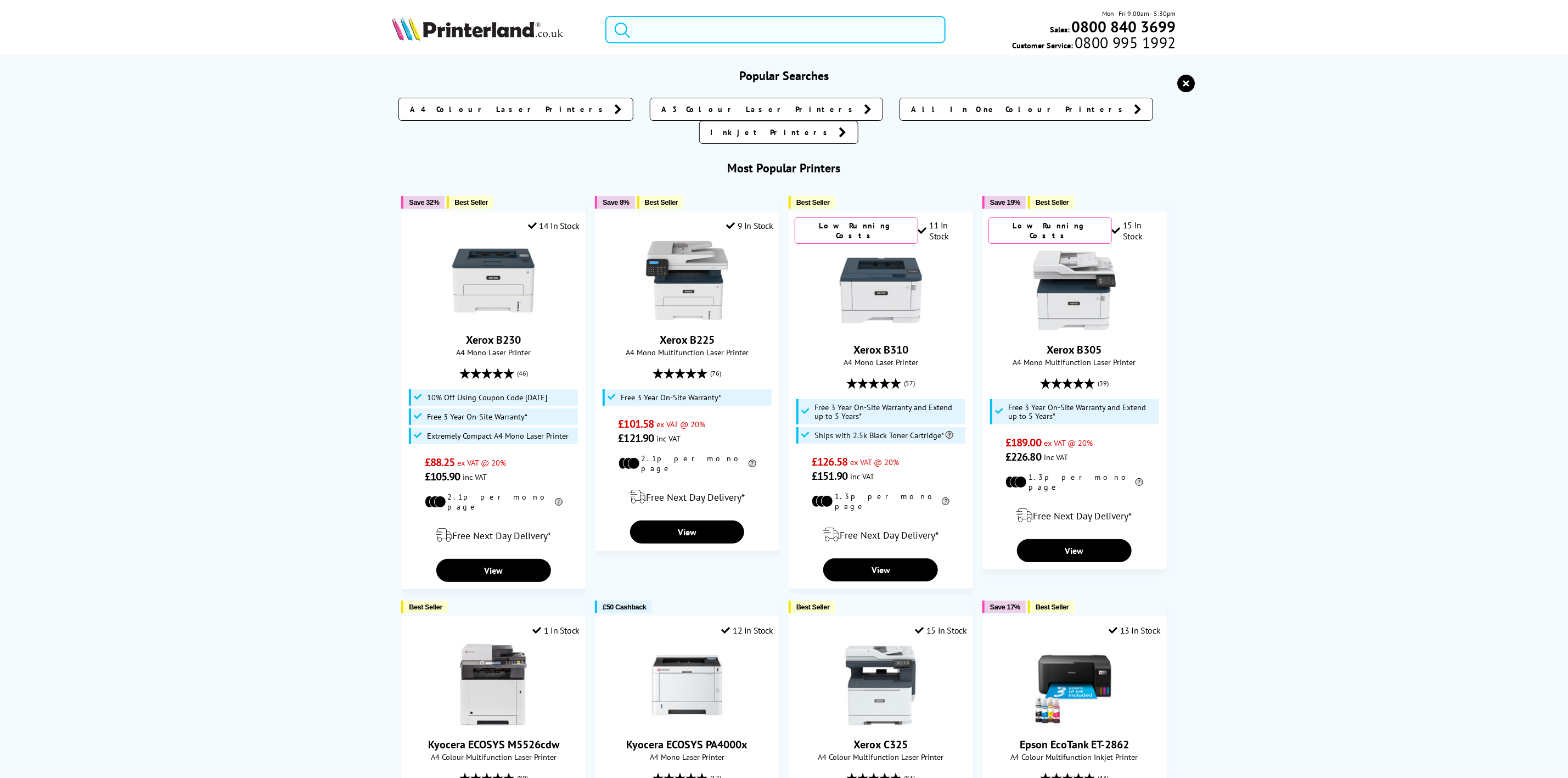
click at [688, 20] on input "search" at bounding box center [775, 30] width 339 height 28
click at [689, 27] on input "search" at bounding box center [775, 30] width 339 height 28
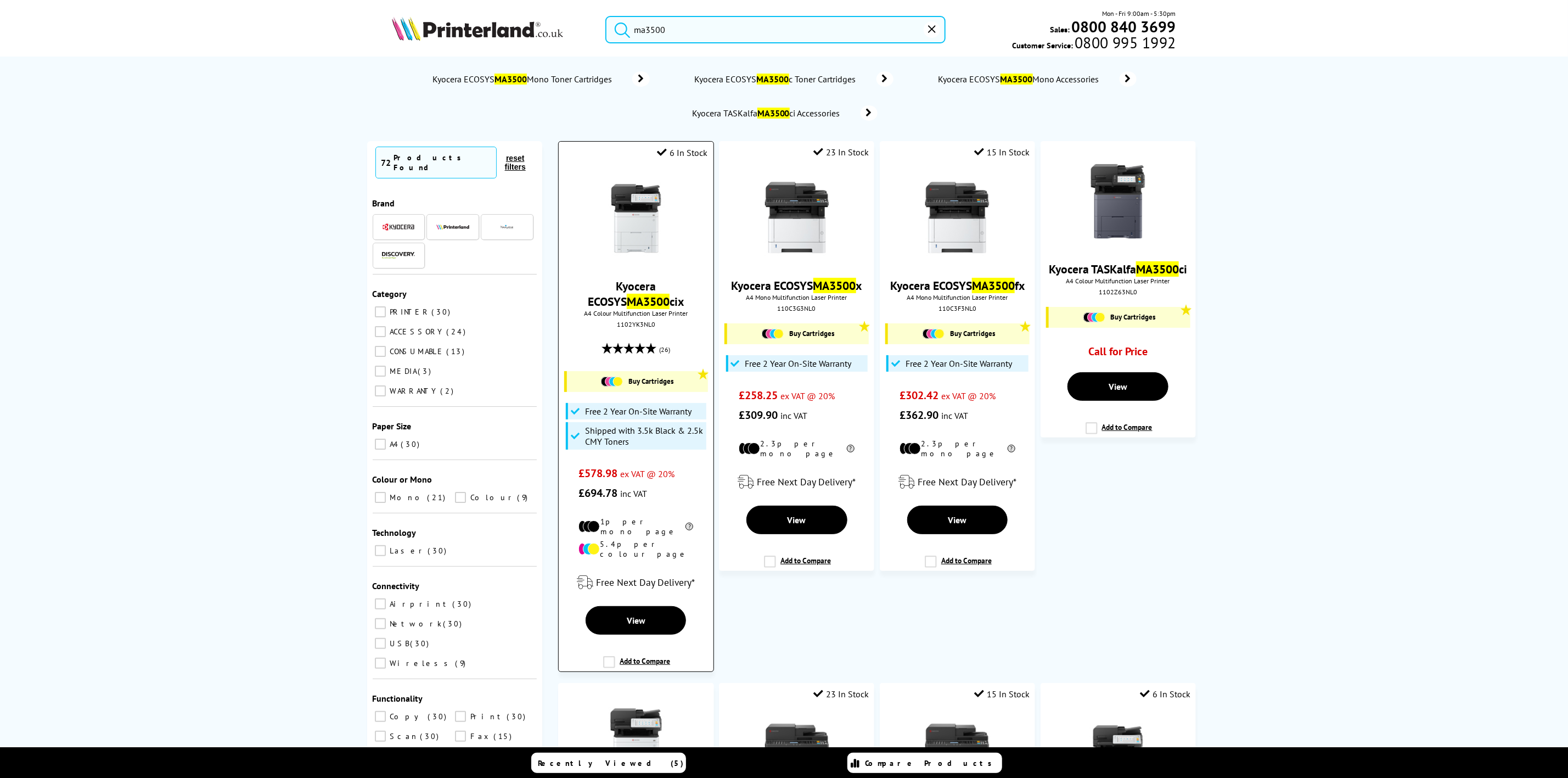
type input "ma3500"
click at [629, 212] on img at bounding box center [636, 218] width 82 height 83
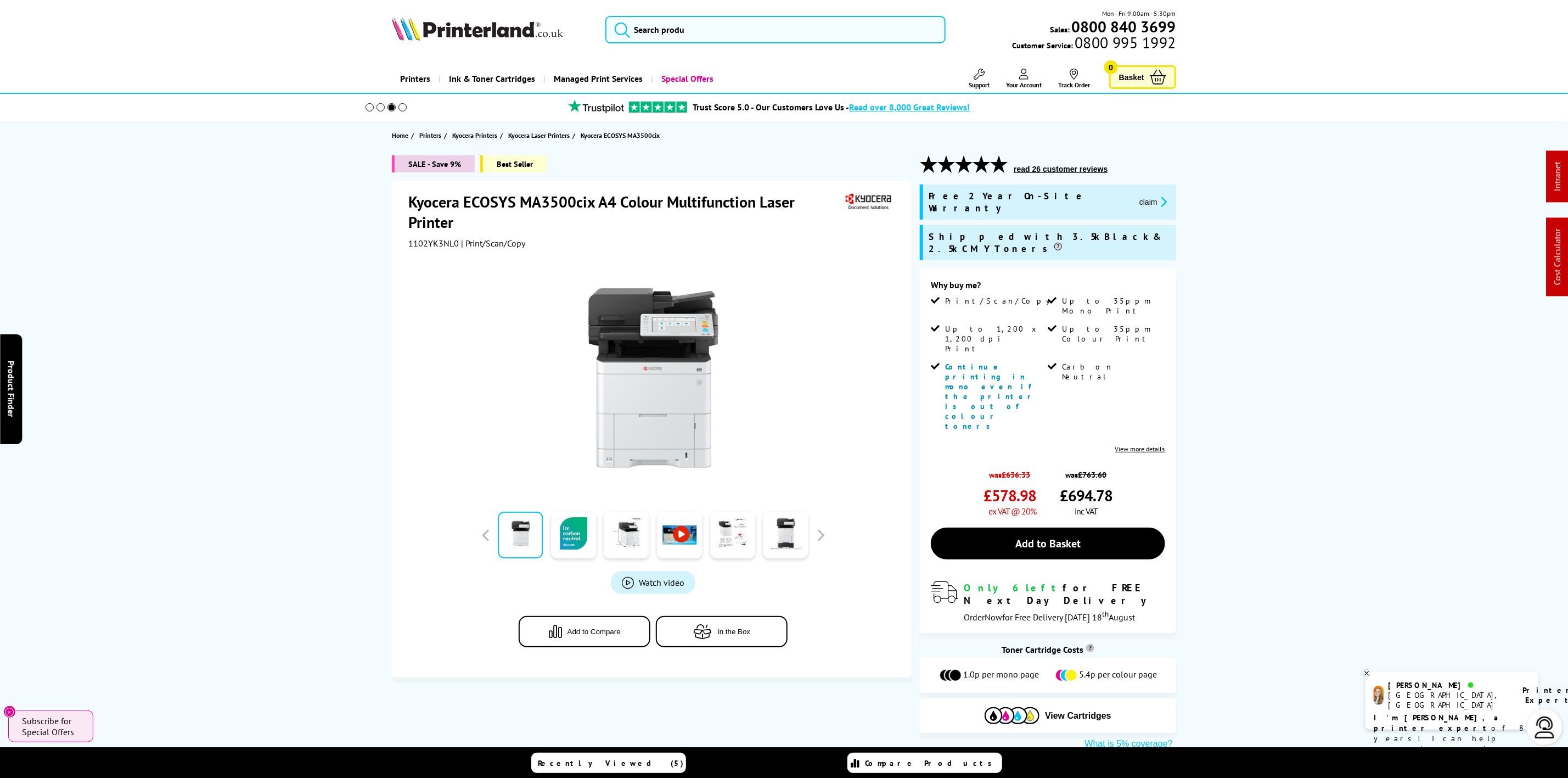
click at [469, 30] on img at bounding box center [477, 28] width 171 height 24
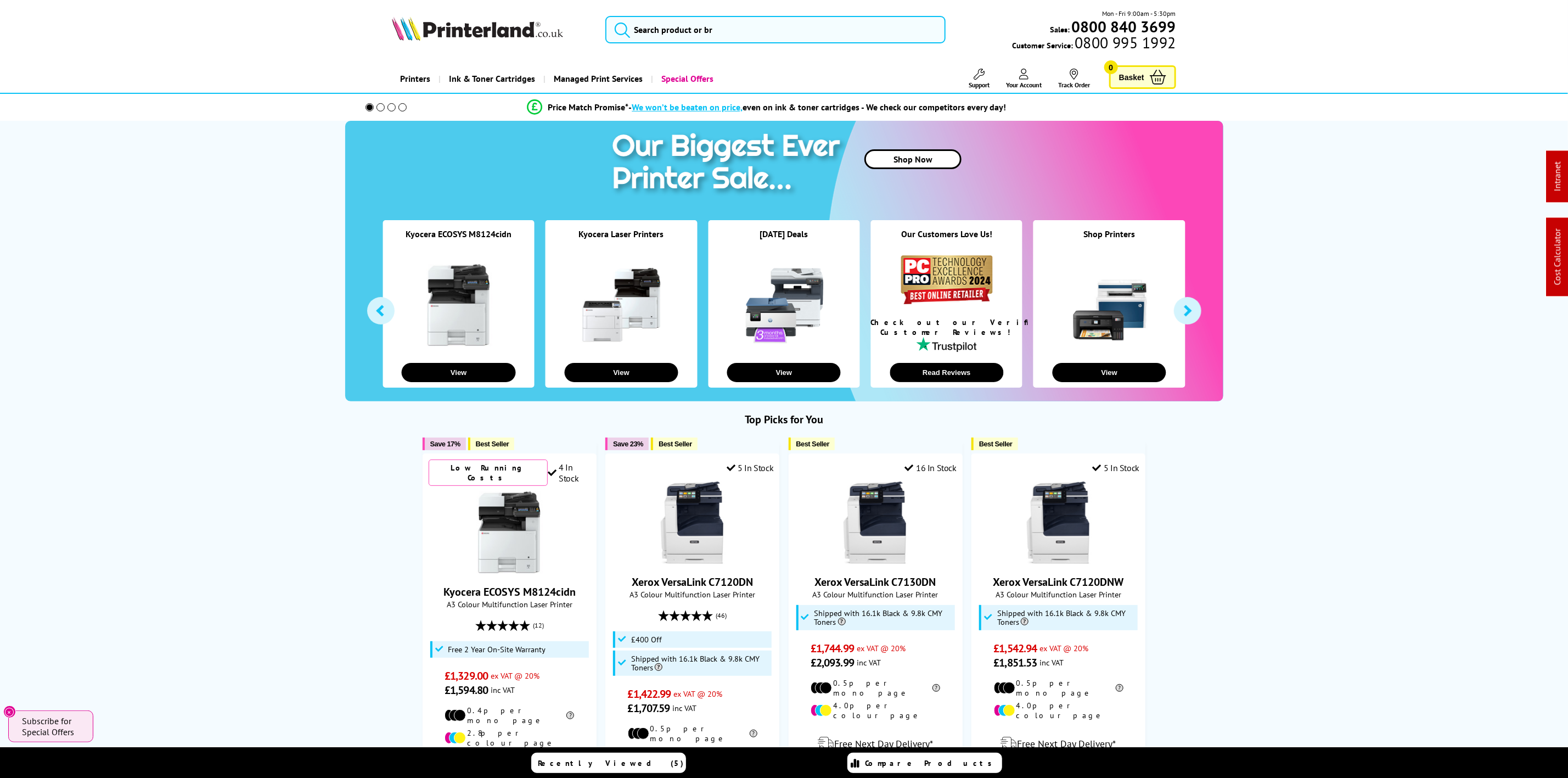
click at [693, 49] on div "Mon - Fri 9:00am - 5:30pm Sales: 0800 840 3699 Customer Service: 0800 995 1992" at bounding box center [784, 32] width 878 height 49
click at [698, 40] on input "search" at bounding box center [775, 30] width 339 height 28
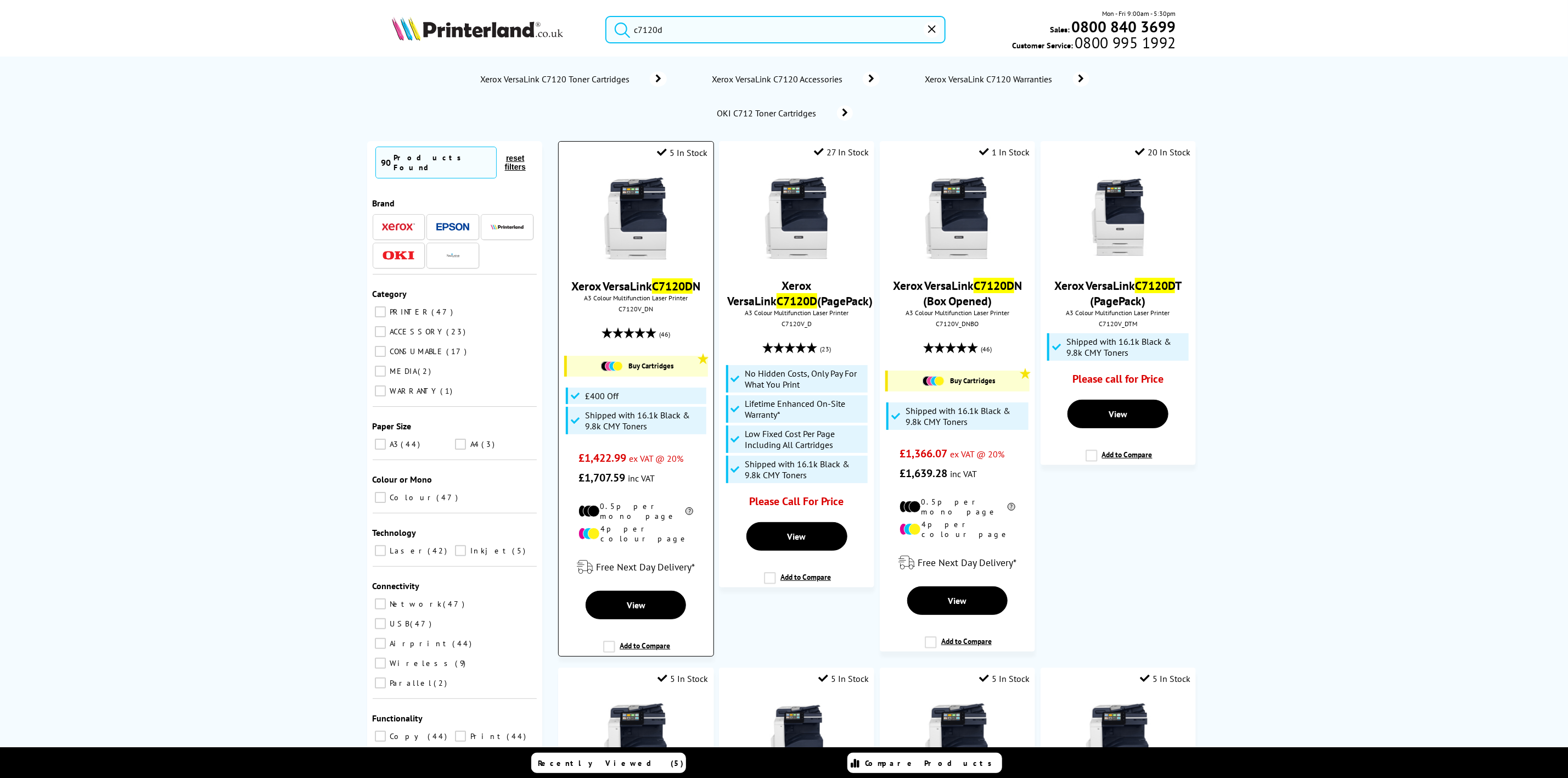
type input "c7120d"
click at [656, 236] on img at bounding box center [636, 218] width 82 height 83
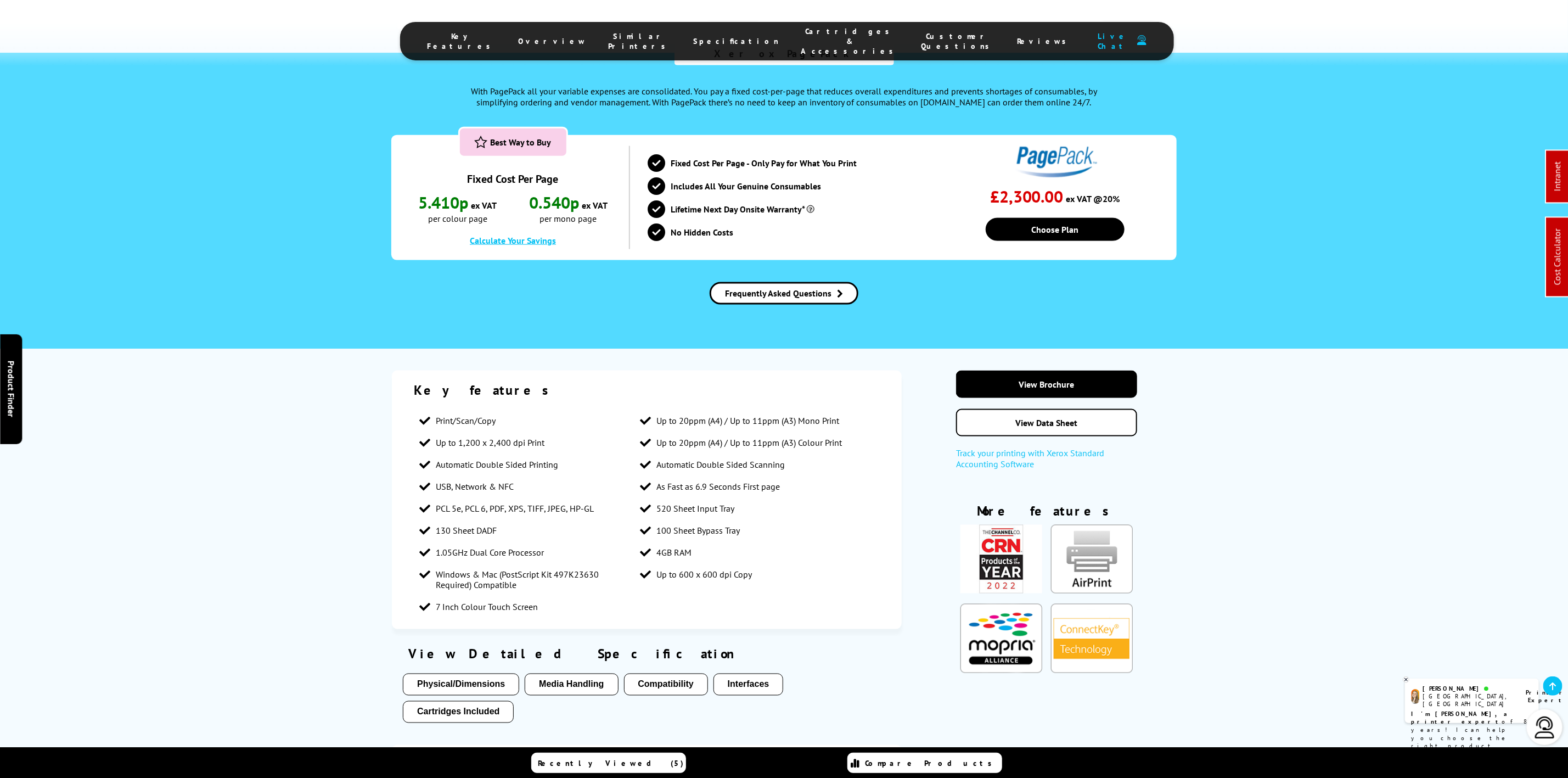
click at [726, 37] on span "Specification" at bounding box center [736, 42] width 86 height 10
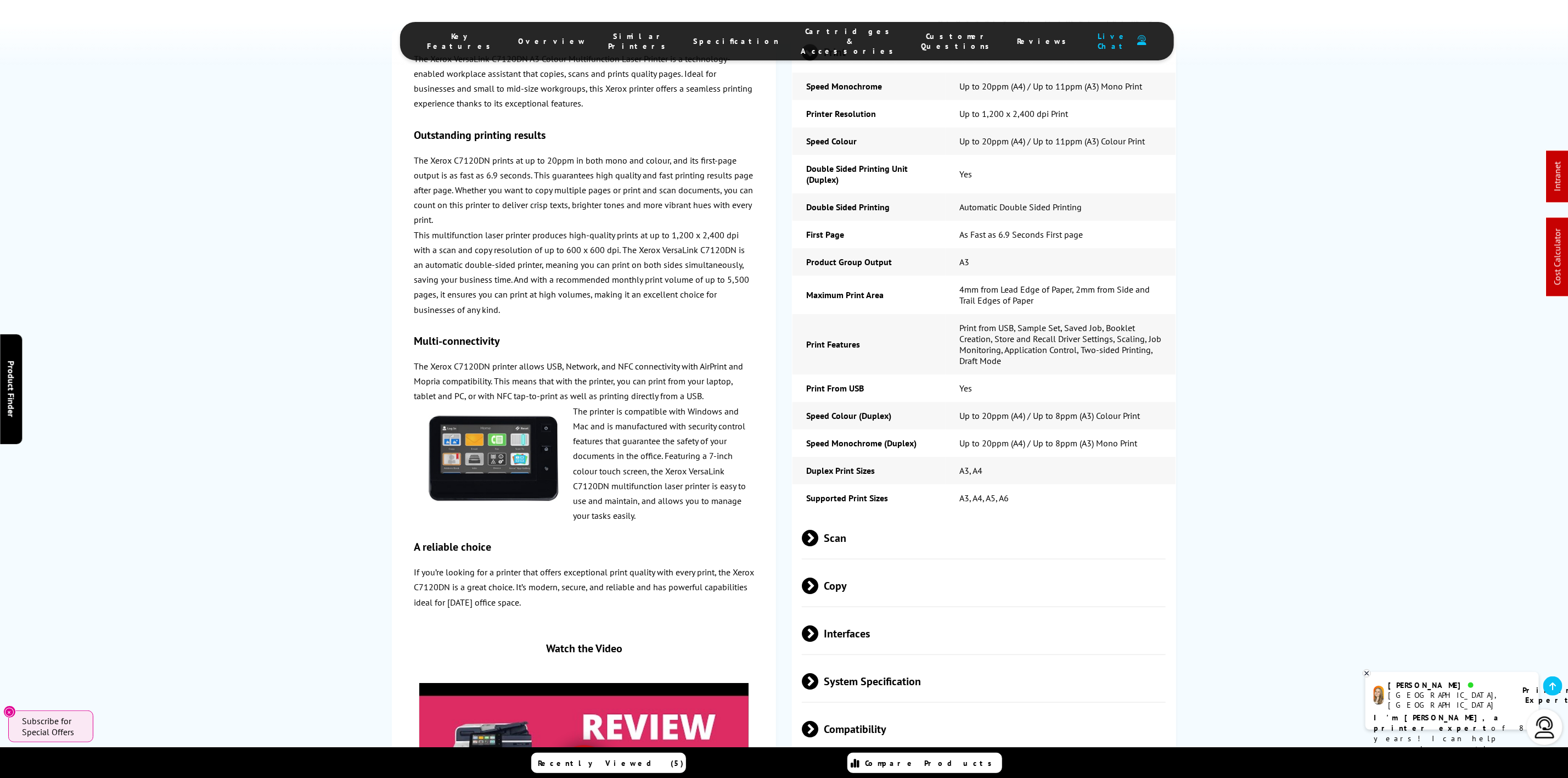
scroll to position [2442, 0]
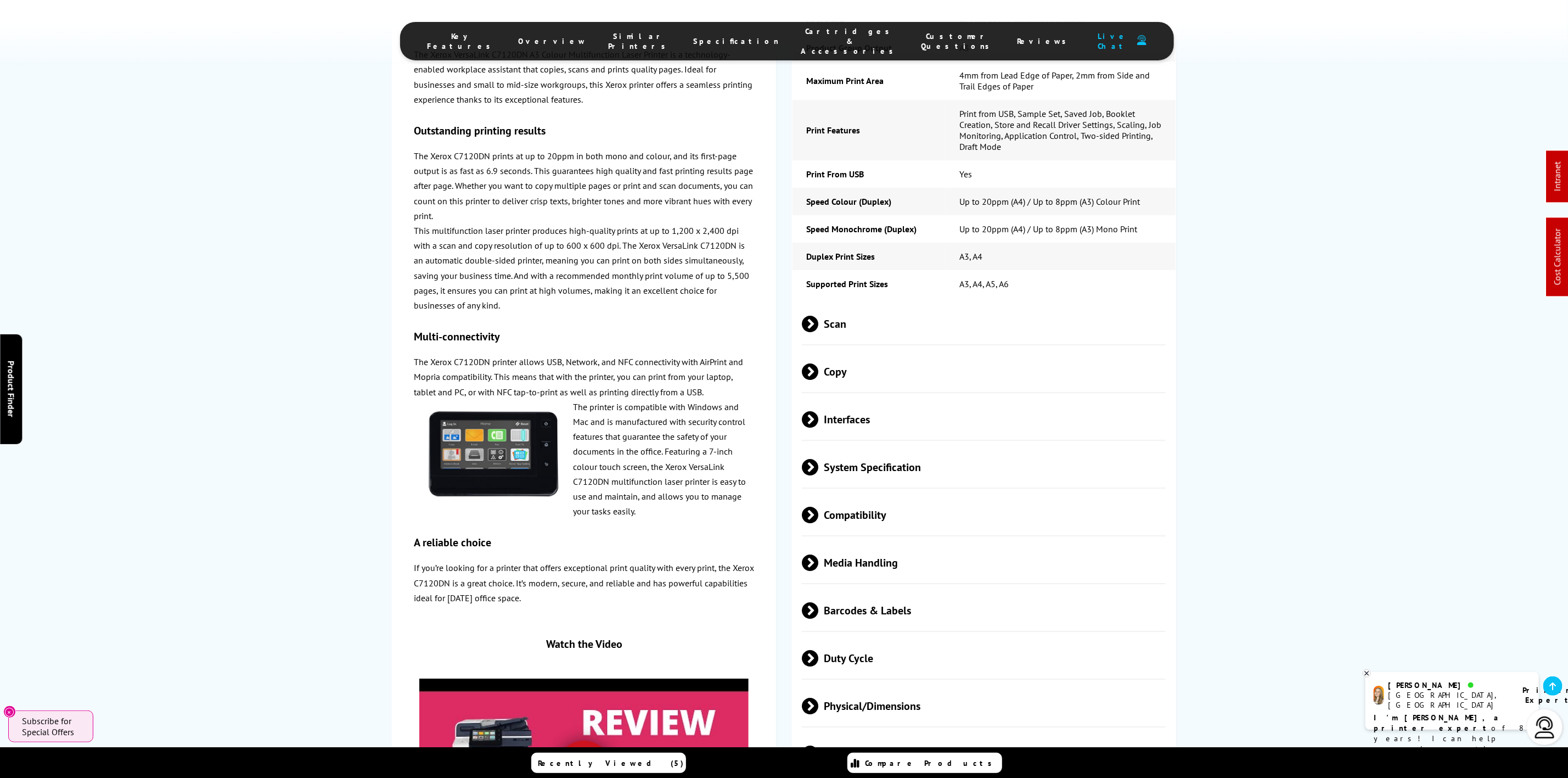
click at [894, 542] on span "Media Handling" at bounding box center [984, 562] width 364 height 41
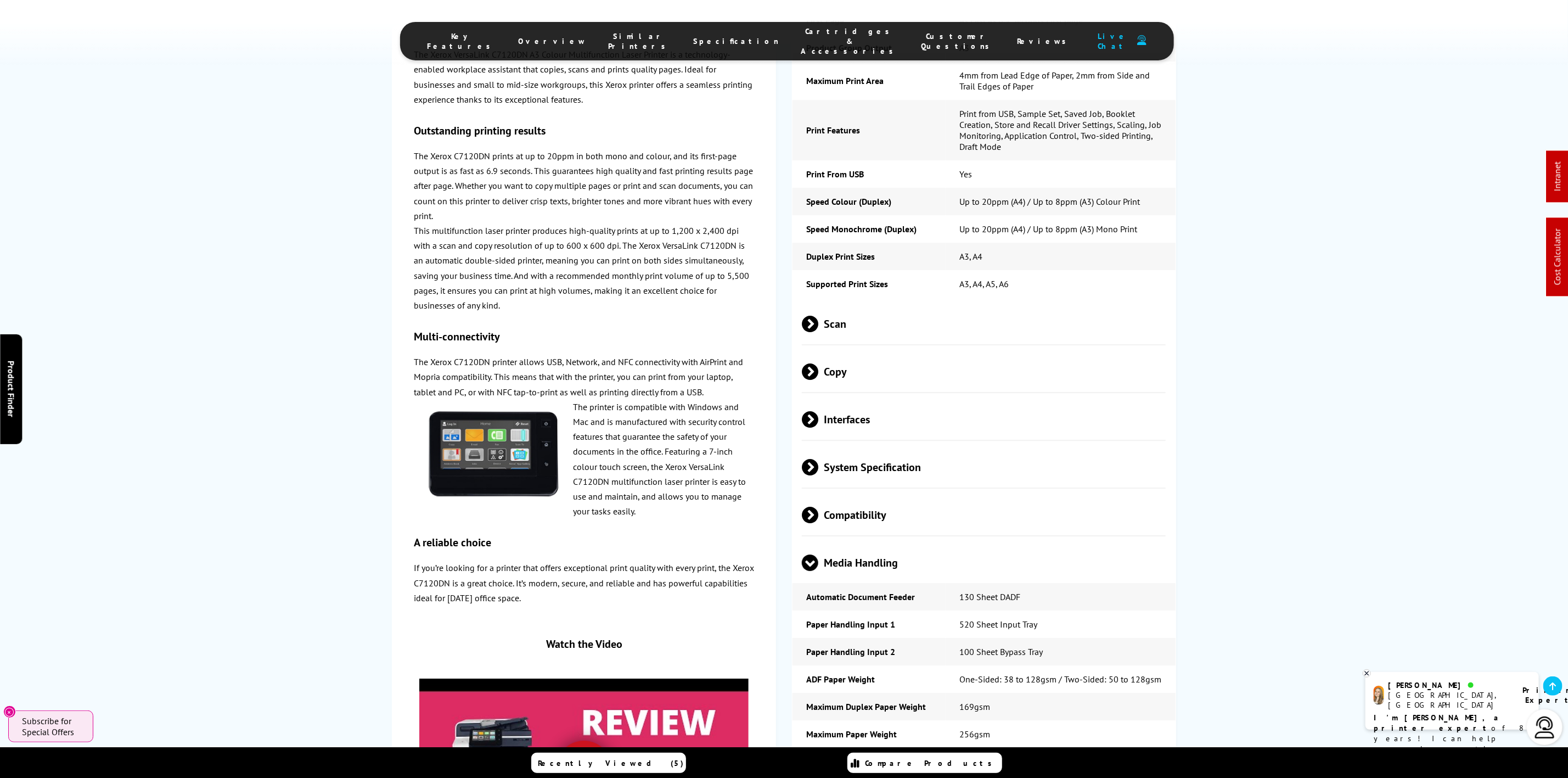
scroll to position [0, 0]
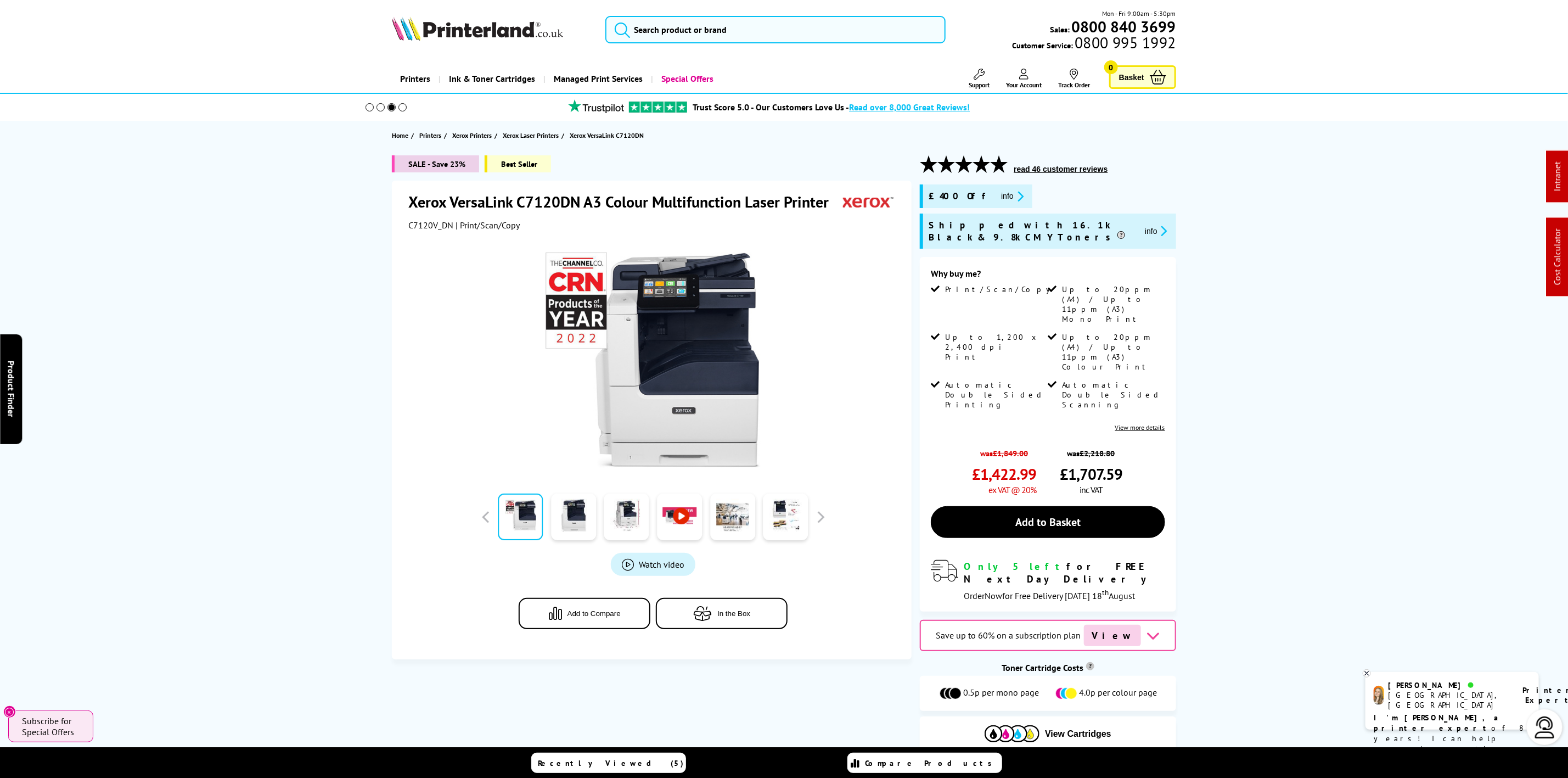
click at [474, 40] on img at bounding box center [477, 28] width 171 height 24
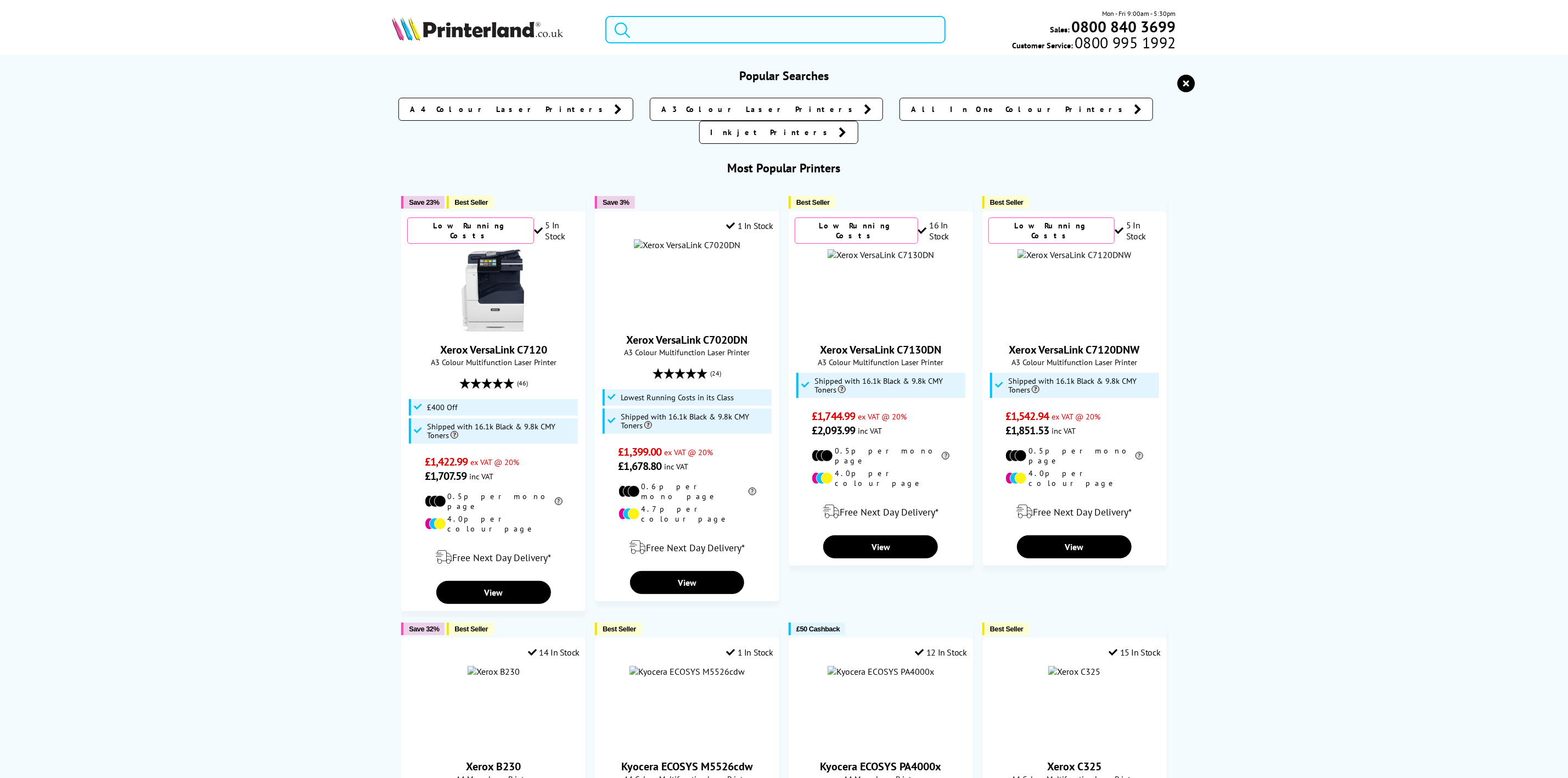
click at [716, 33] on input "search" at bounding box center [775, 30] width 339 height 28
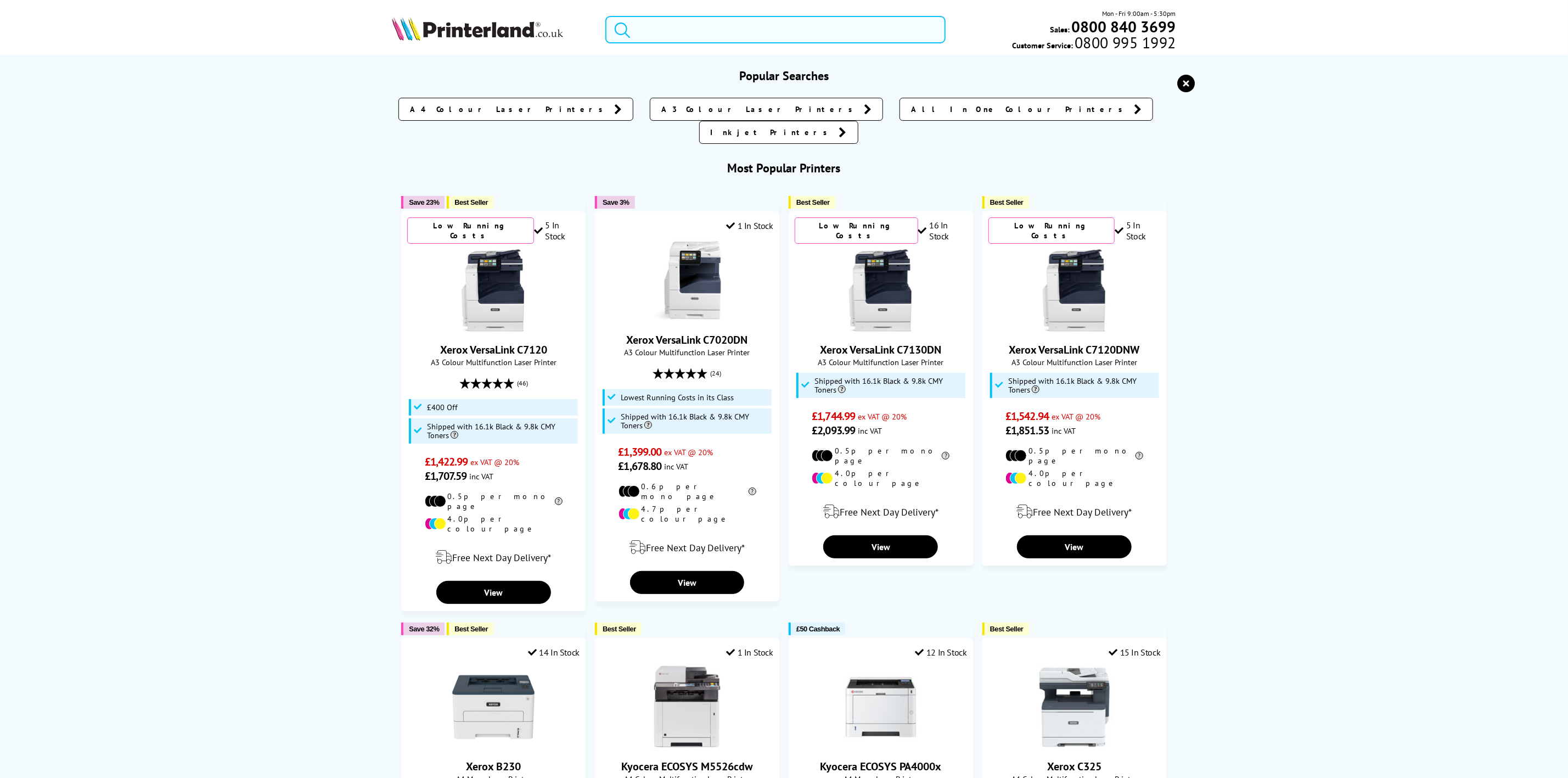
paste input "Q1397A"
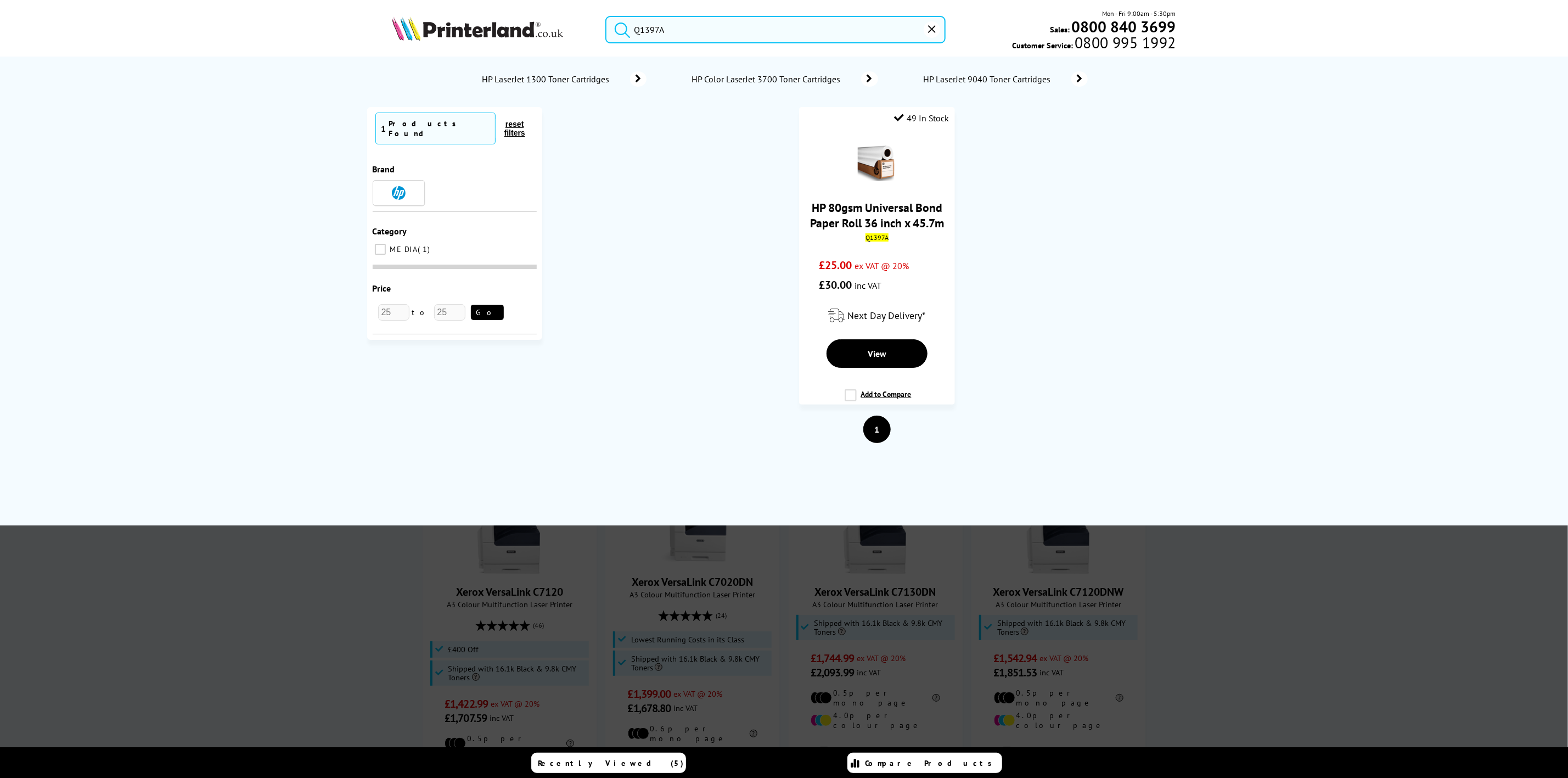
type input "Q1397A"
drag, startPoint x: 668, startPoint y: 32, endPoint x: 361, endPoint y: 23, distance: 307.1
click at [330, 23] on header "Q1397A Mon - Fri 9:00am - 5:30pm Sales: 0800 840 3699 Customer Service: 0800 99…" at bounding box center [784, 47] width 1568 height 94
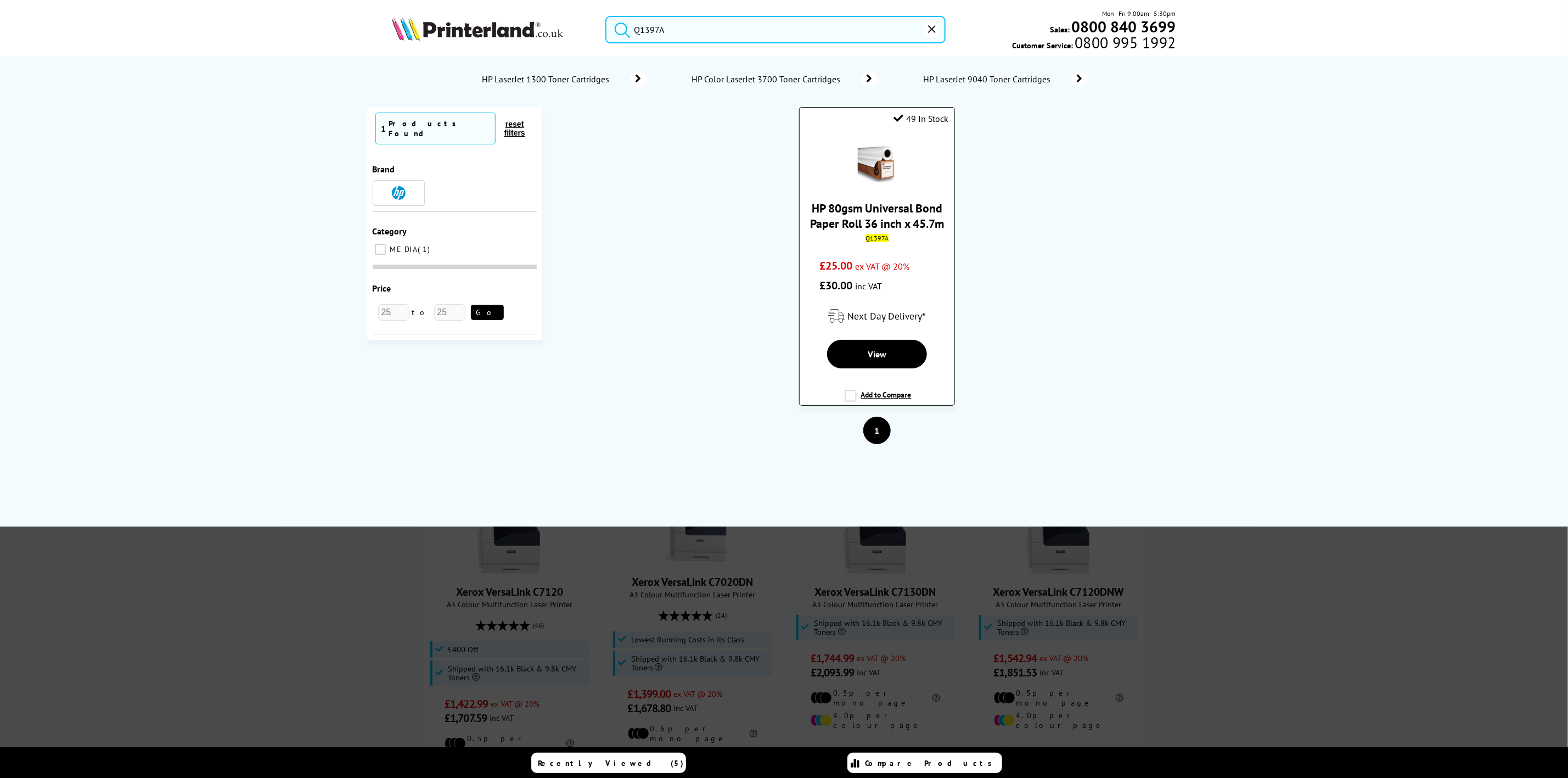
click at [872, 150] on img at bounding box center [877, 162] width 38 height 38
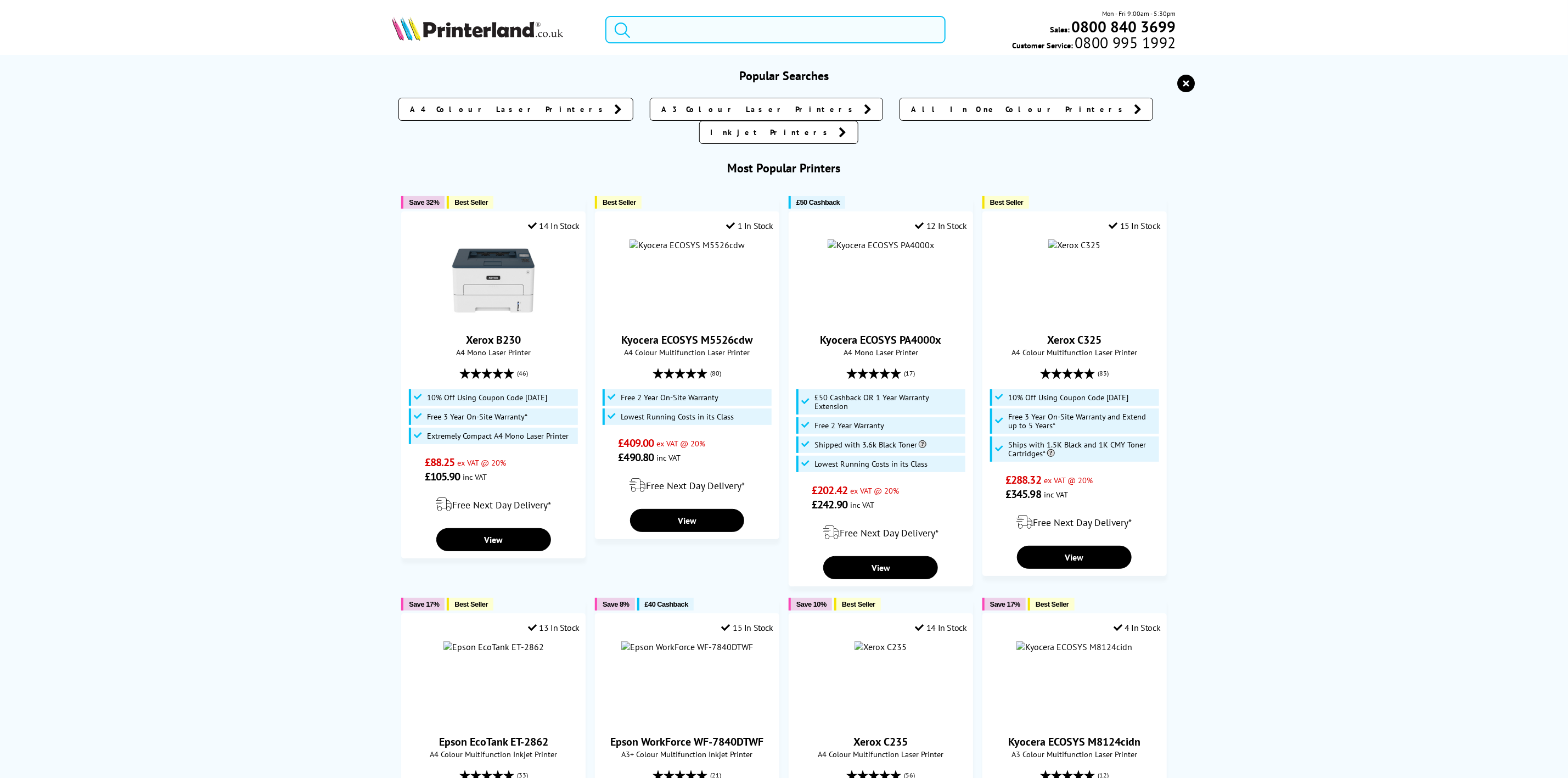
click at [744, 21] on input "search" at bounding box center [775, 30] width 339 height 28
paste input "498N0A"
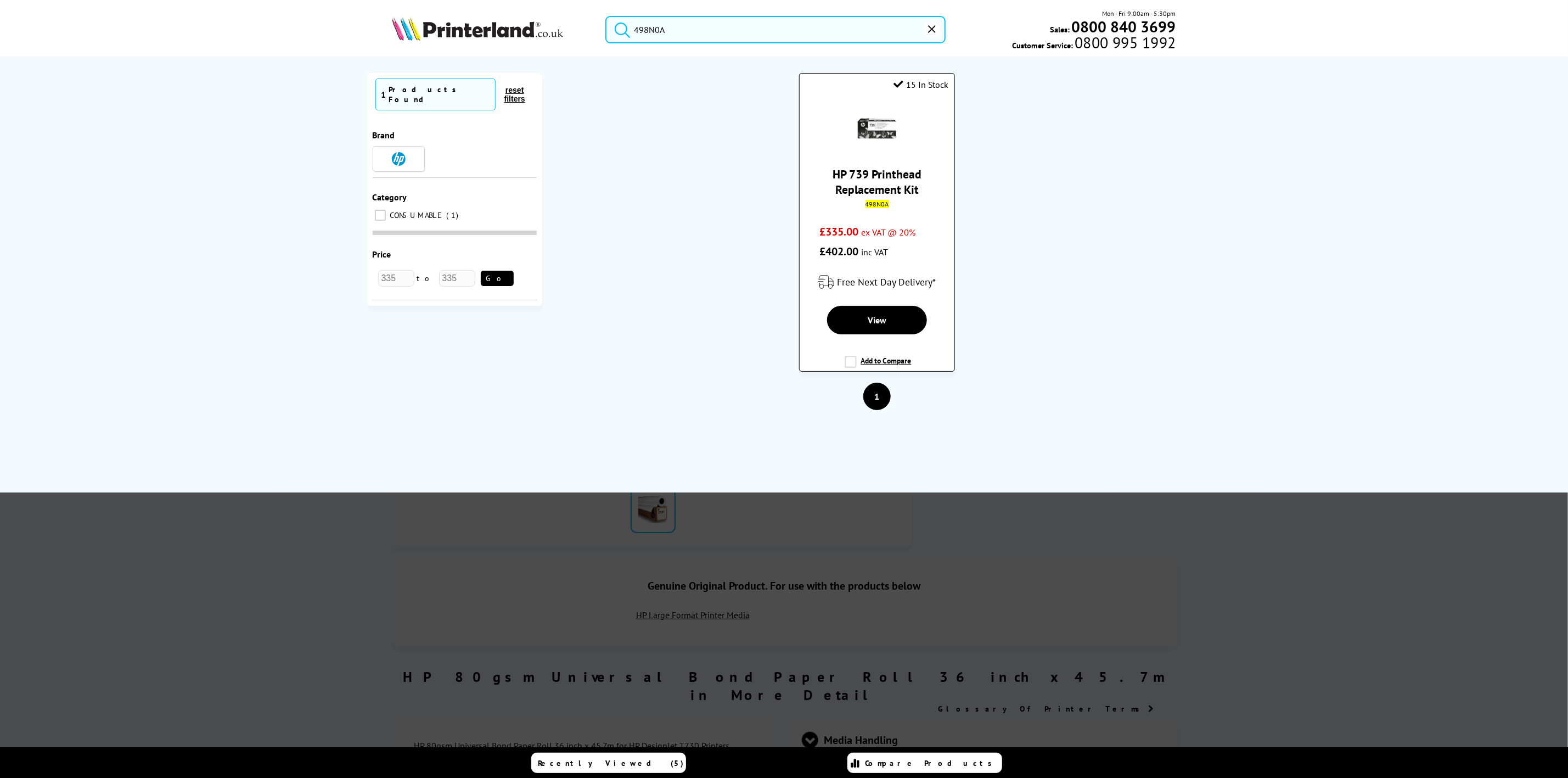
type input "498N0A"
click at [873, 197] on link "HP 739 Printhead Replacement Kit" at bounding box center [877, 181] width 89 height 31
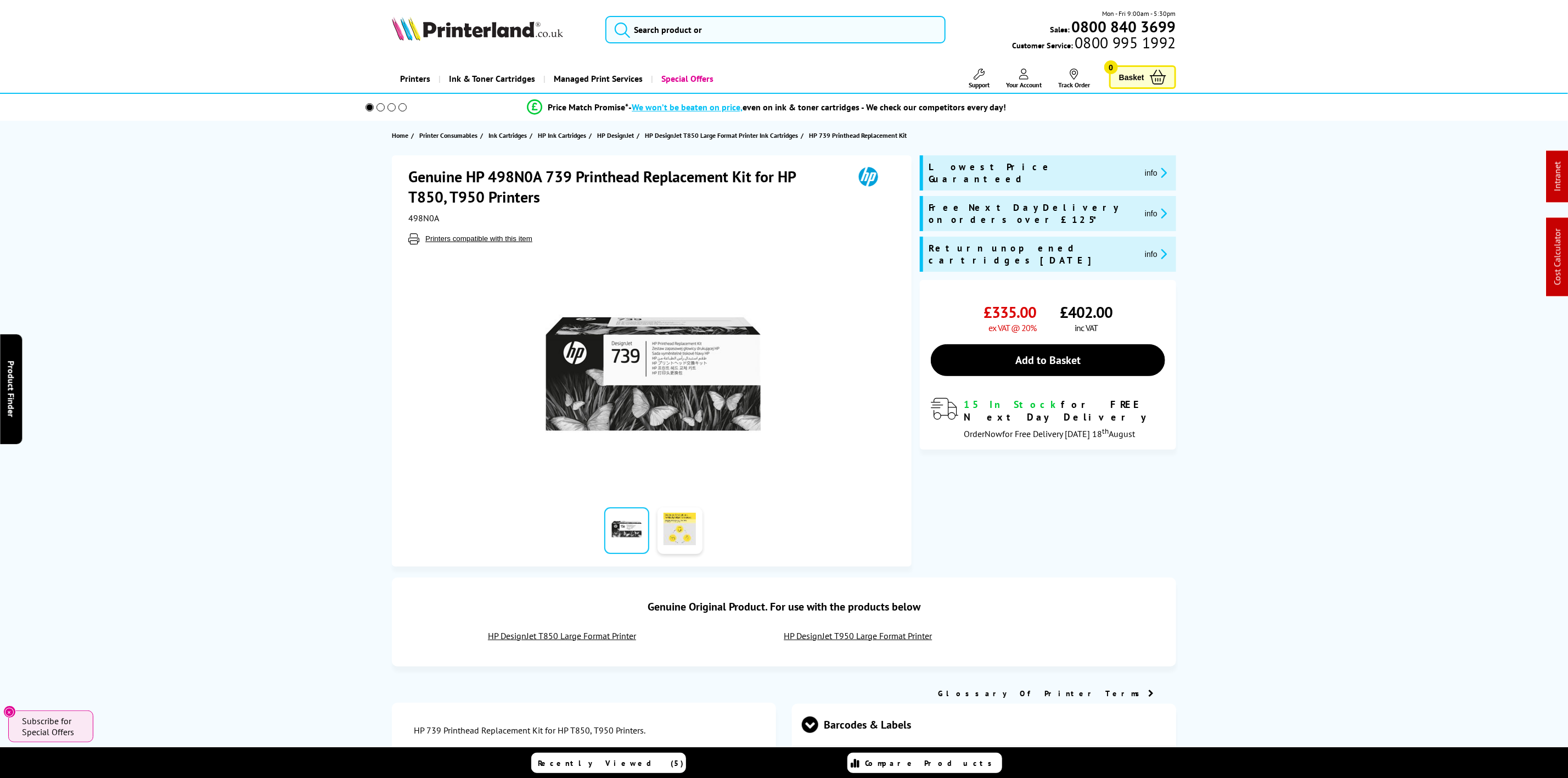
click at [494, 22] on img at bounding box center [477, 28] width 171 height 24
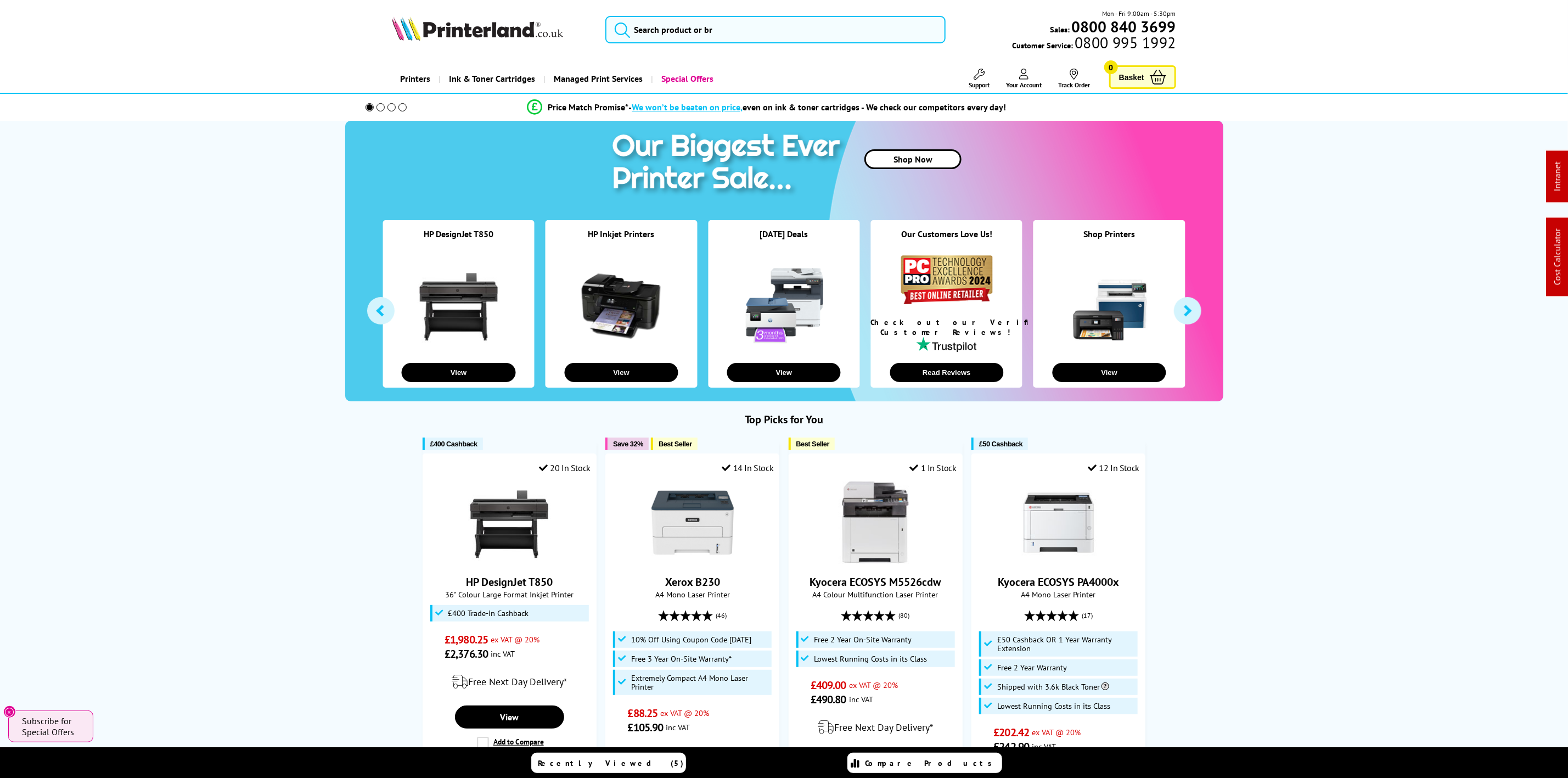
click at [443, 38] on img at bounding box center [477, 28] width 171 height 24
